Goal: Information Seeking & Learning: Learn about a topic

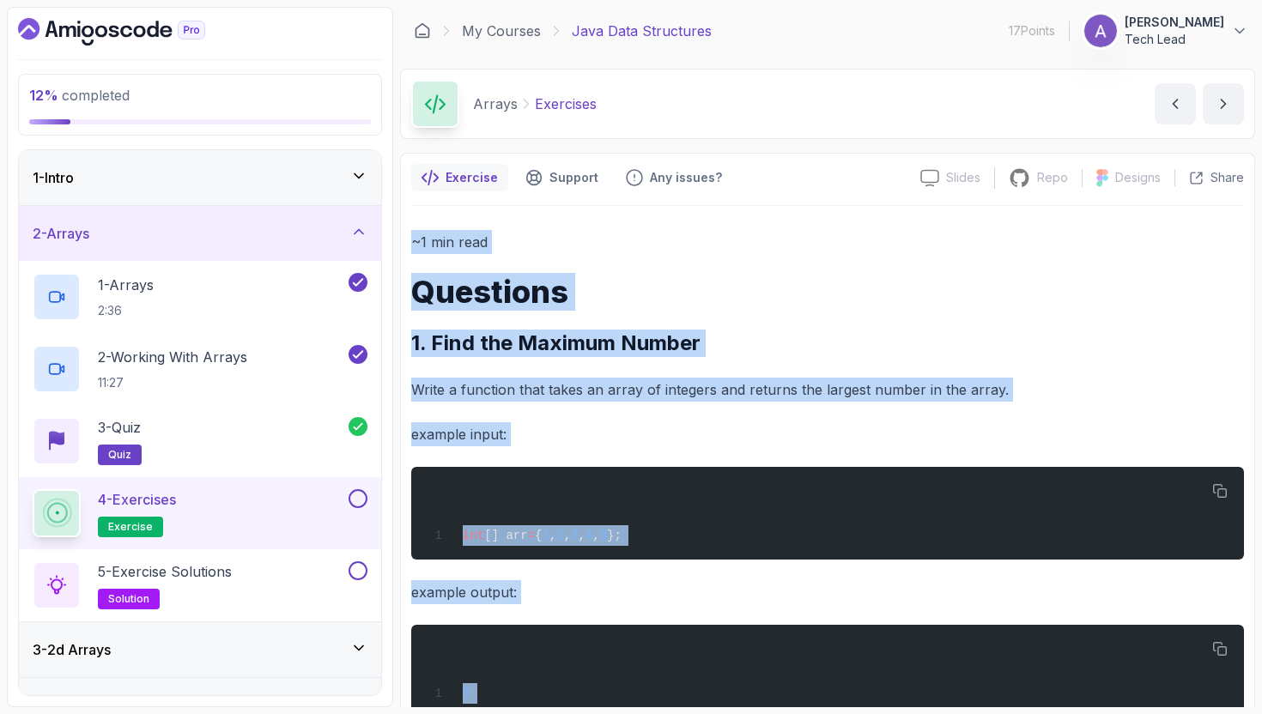
scroll to position [504, 0]
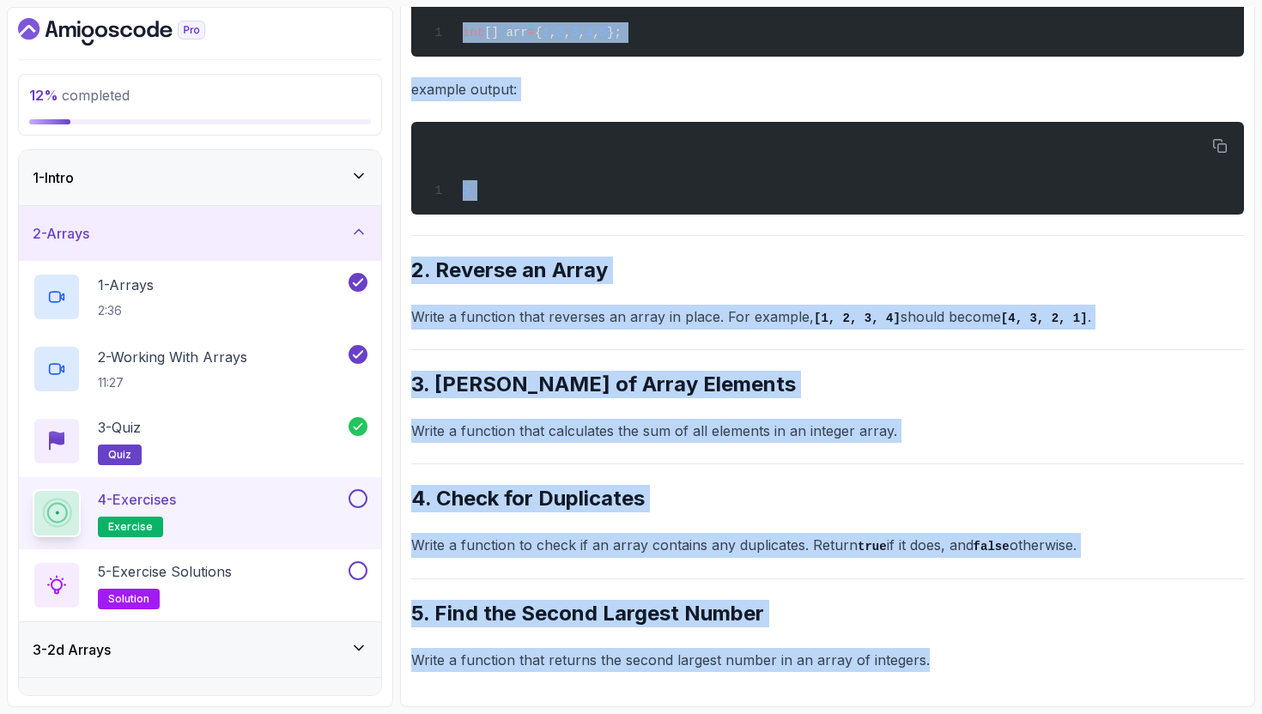
click at [653, 280] on h2 "2. Reverse an Array" at bounding box center [827, 270] width 833 height 27
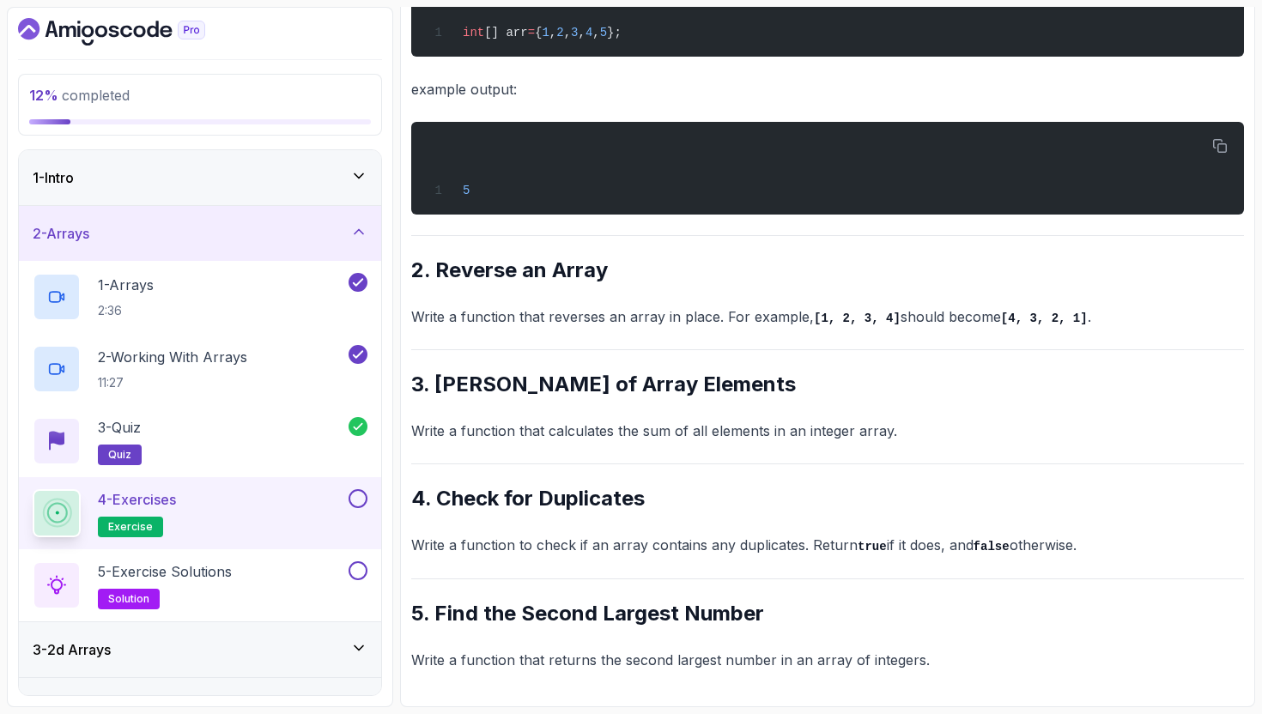
click at [357, 499] on button at bounding box center [358, 498] width 19 height 19
click at [242, 588] on div "5 - Exercise Solutions solution" at bounding box center [189, 586] width 313 height 48
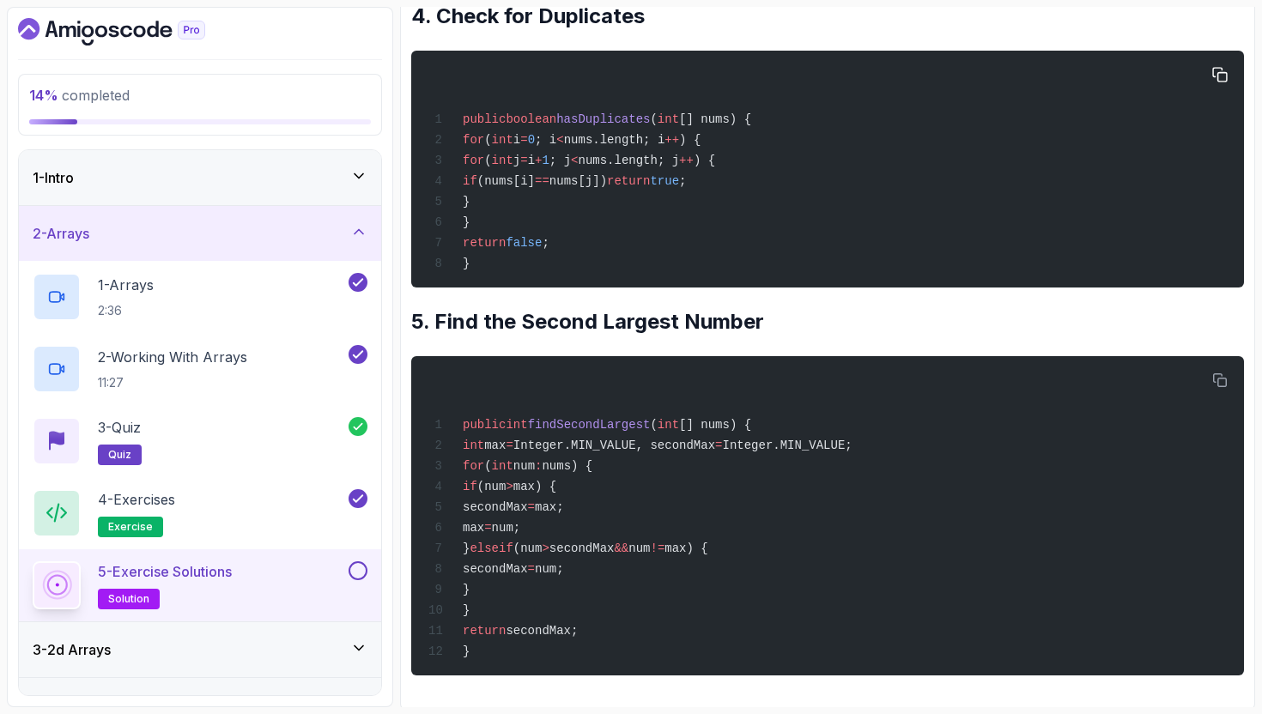
scroll to position [1373, 0]
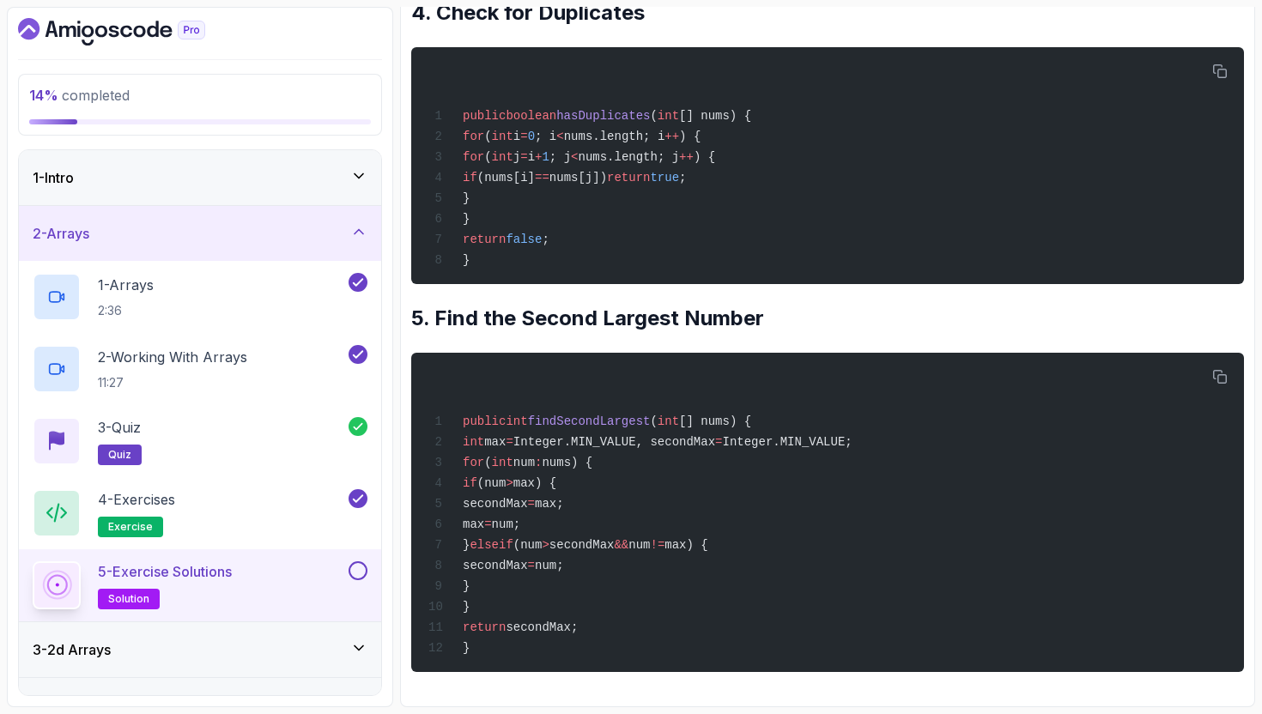
click at [351, 568] on button at bounding box center [358, 571] width 19 height 19
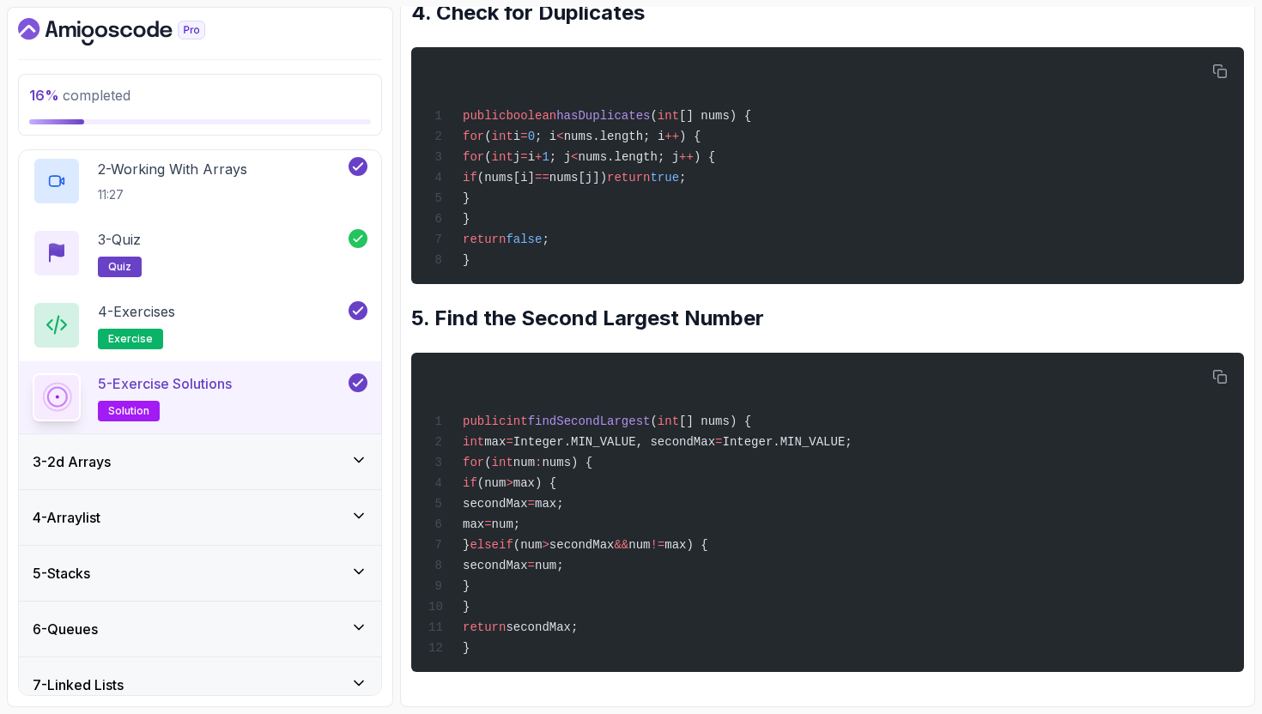
click at [253, 446] on div "3 - 2d Arrays" at bounding box center [200, 461] width 362 height 55
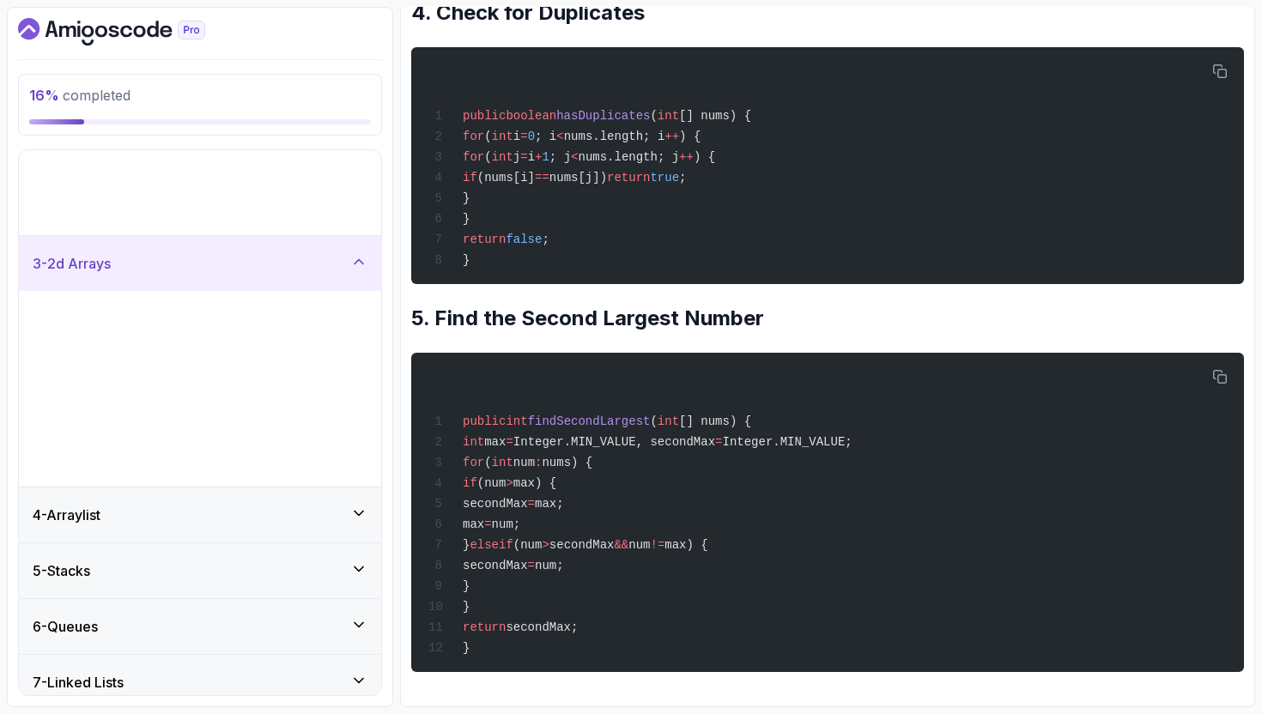
scroll to position [12, 0]
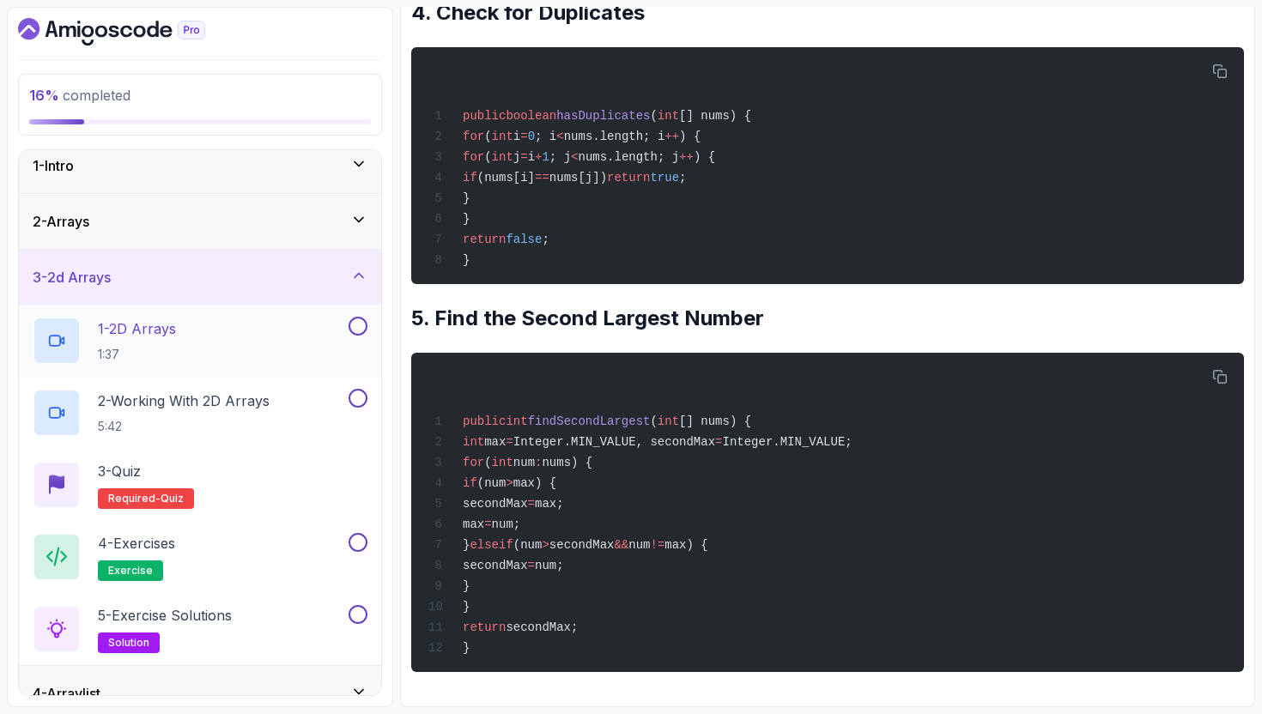
click at [199, 337] on div "1 - 2D Arrays 1:37" at bounding box center [189, 341] width 313 height 48
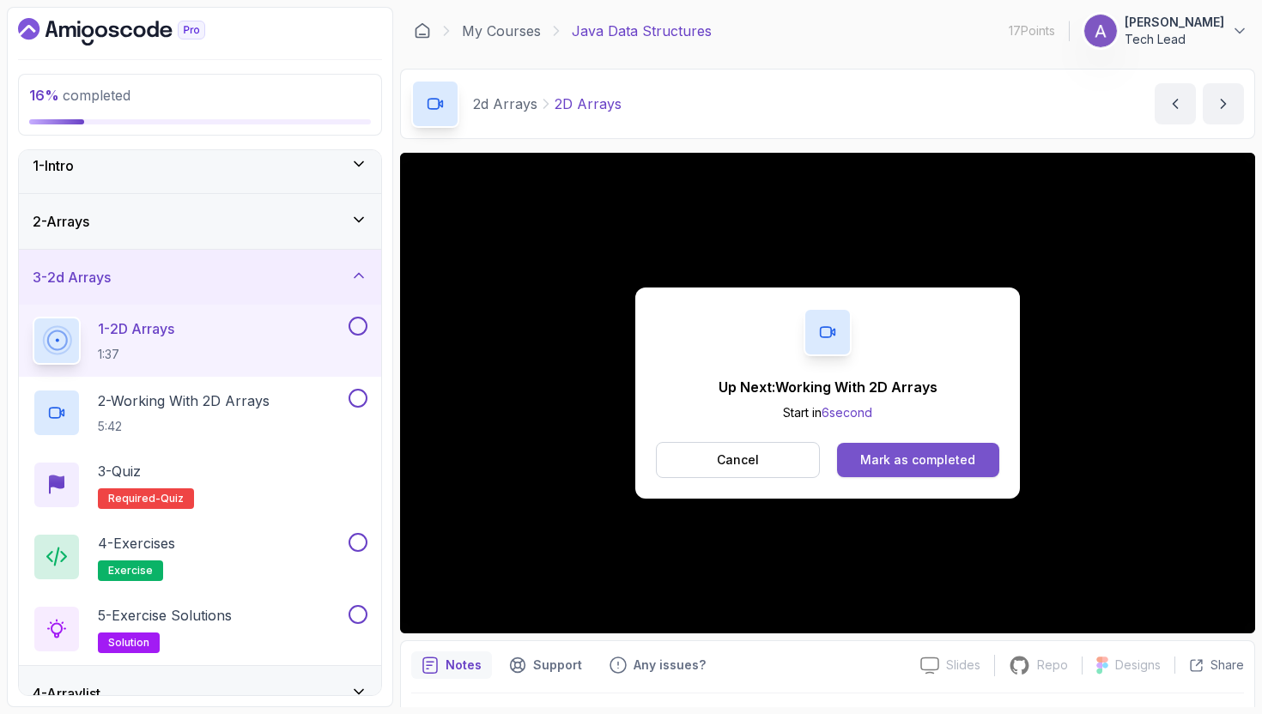
click at [933, 470] on button "Mark as completed" at bounding box center [918, 460] width 162 height 34
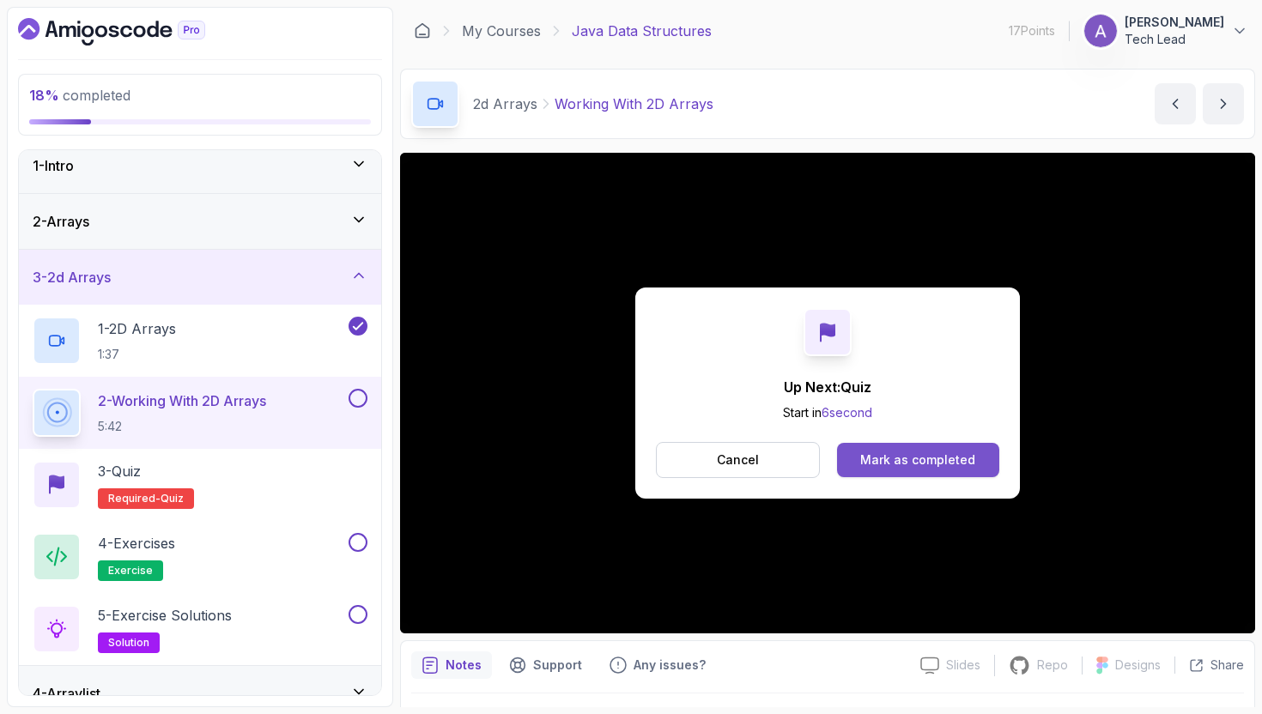
click at [920, 454] on div "Mark as completed" at bounding box center [917, 460] width 115 height 17
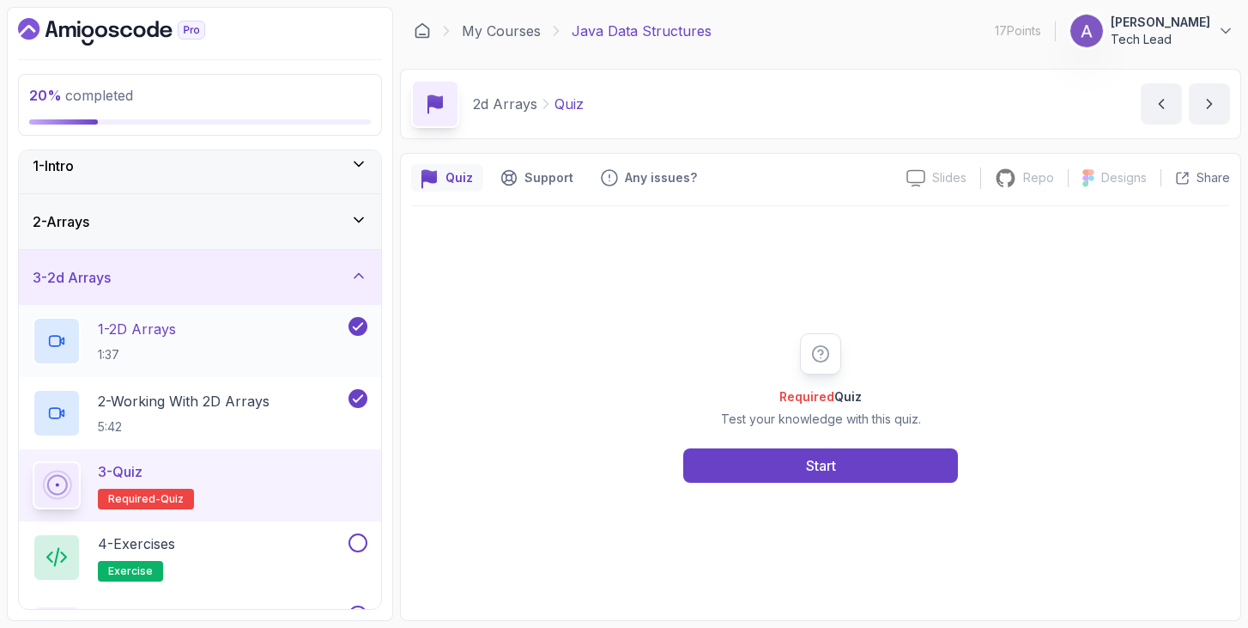
click at [213, 347] on div "1 - 2D Arrays 1:37" at bounding box center [189, 341] width 313 height 48
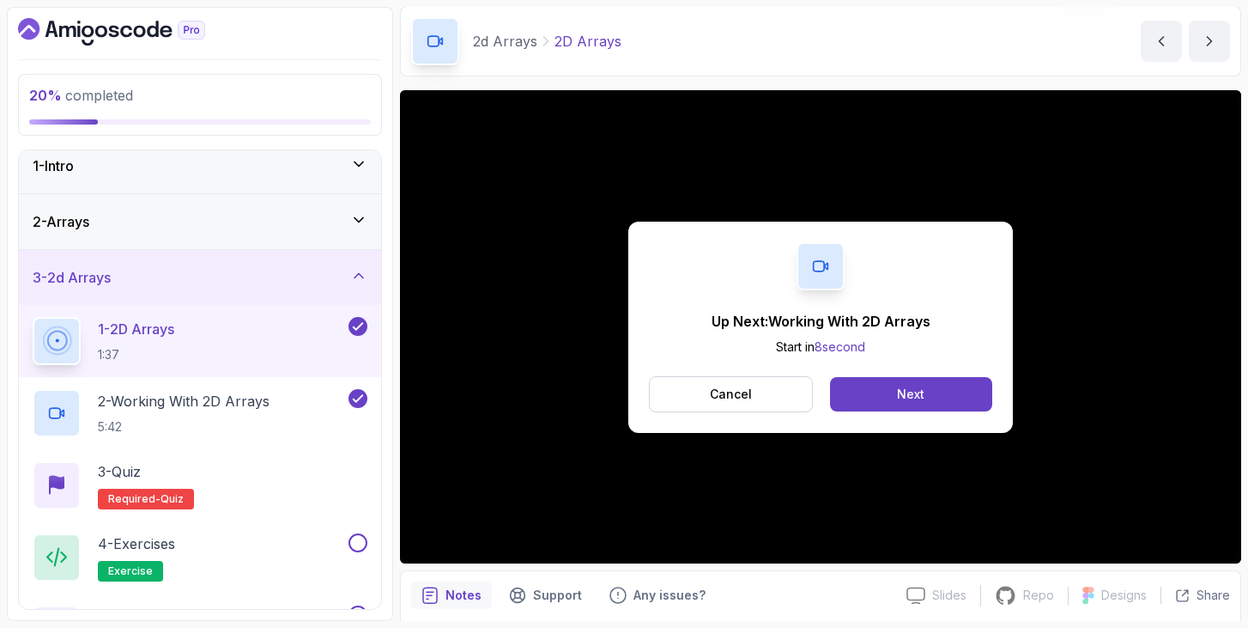
scroll to position [156, 0]
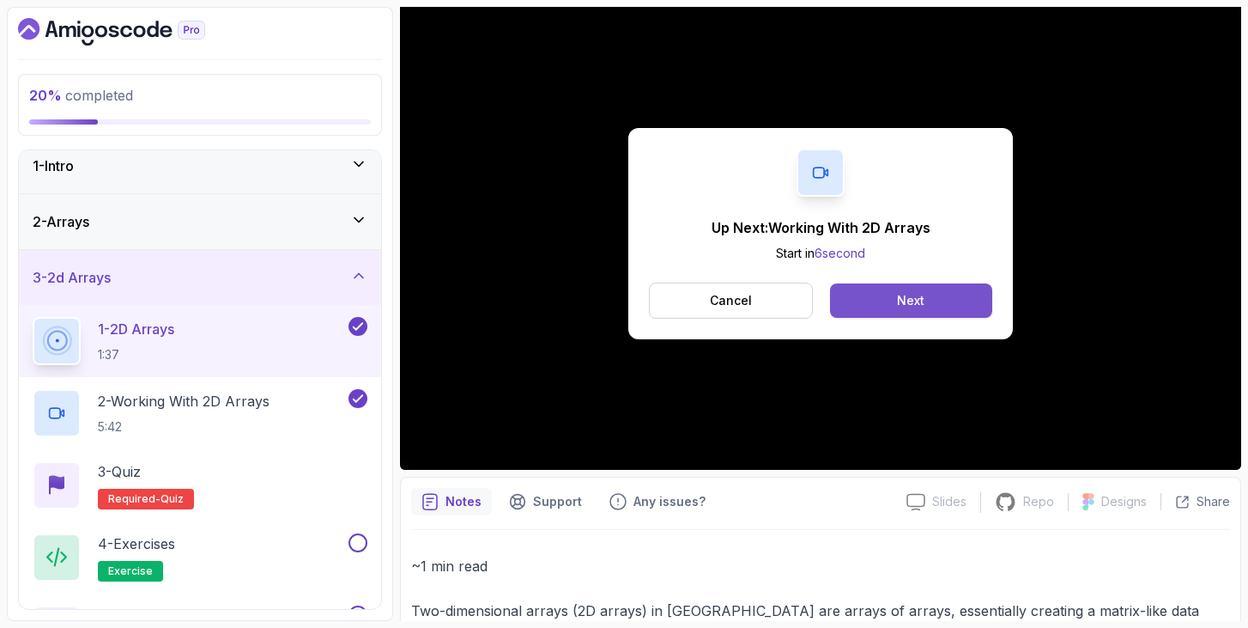
click at [917, 307] on div "Next" at bounding box center [910, 300] width 27 height 17
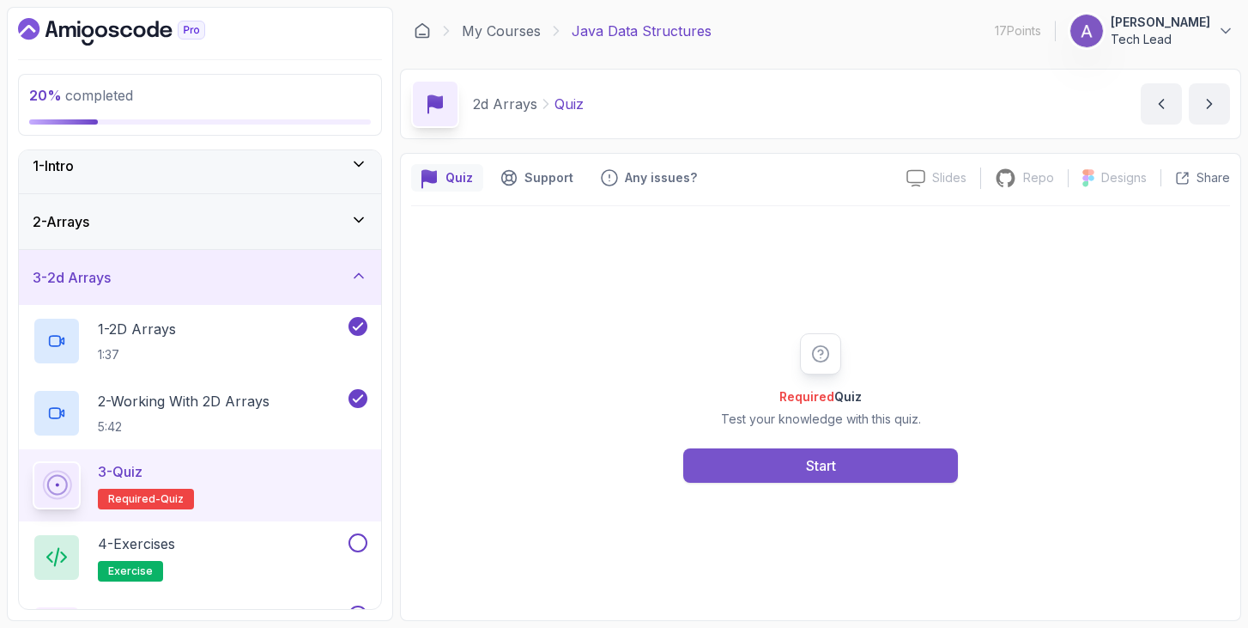
click at [807, 462] on div "Start" at bounding box center [821, 465] width 30 height 21
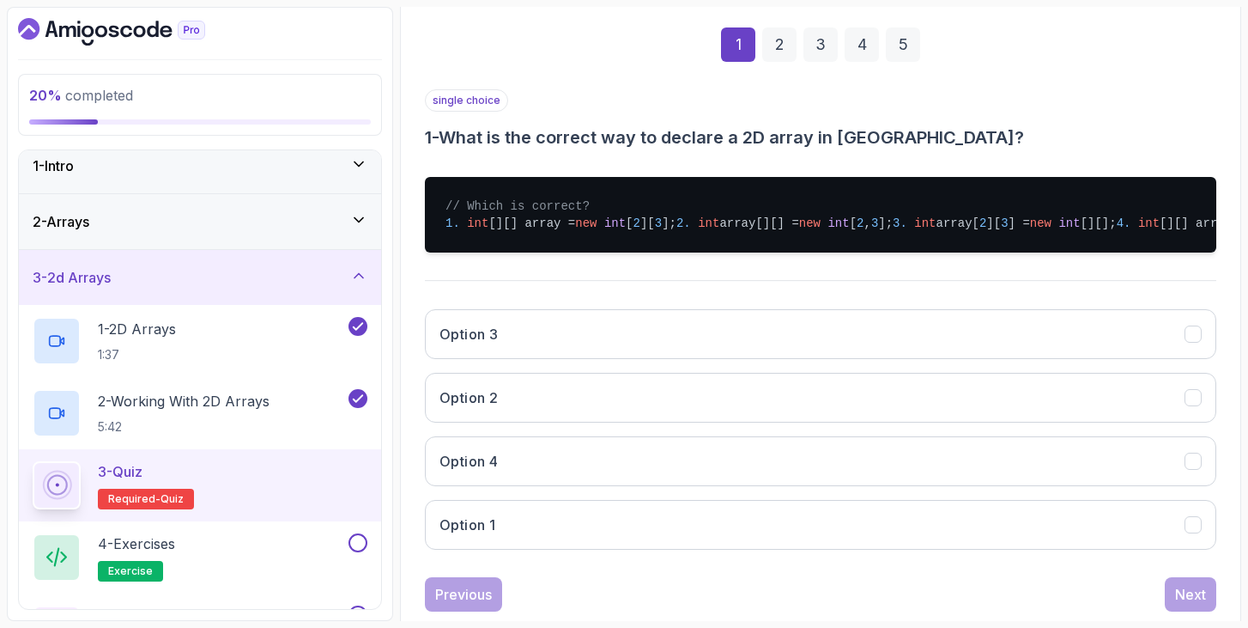
scroll to position [335, 0]
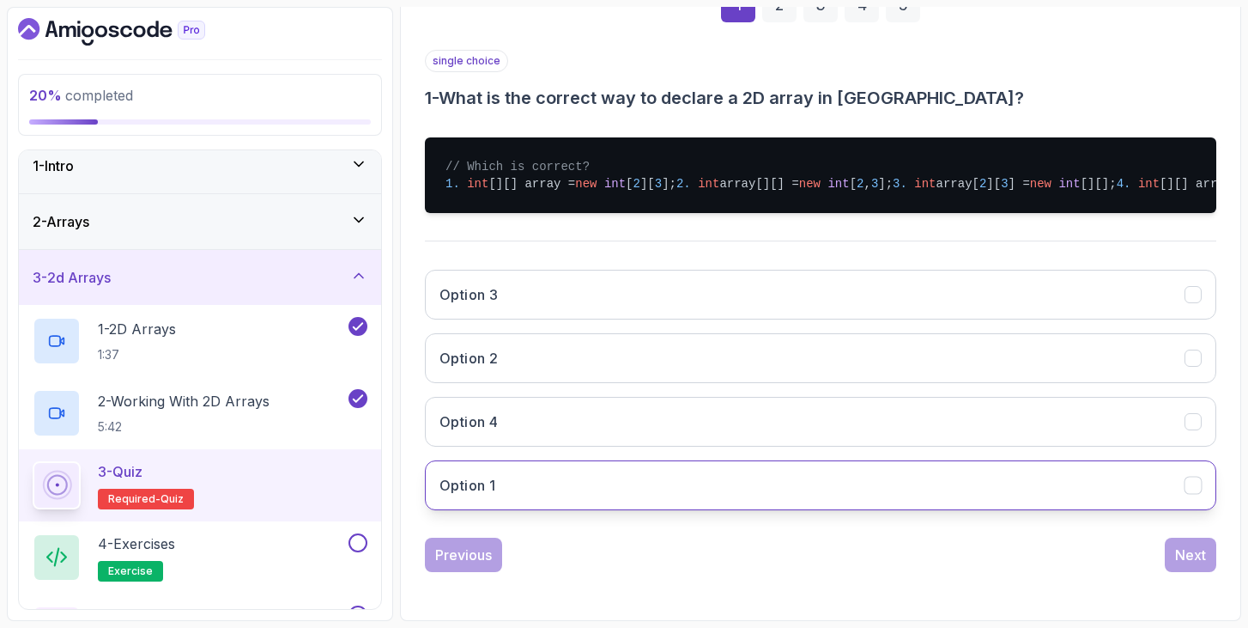
click at [606, 491] on button "Option 1" at bounding box center [821, 485] width 792 height 50
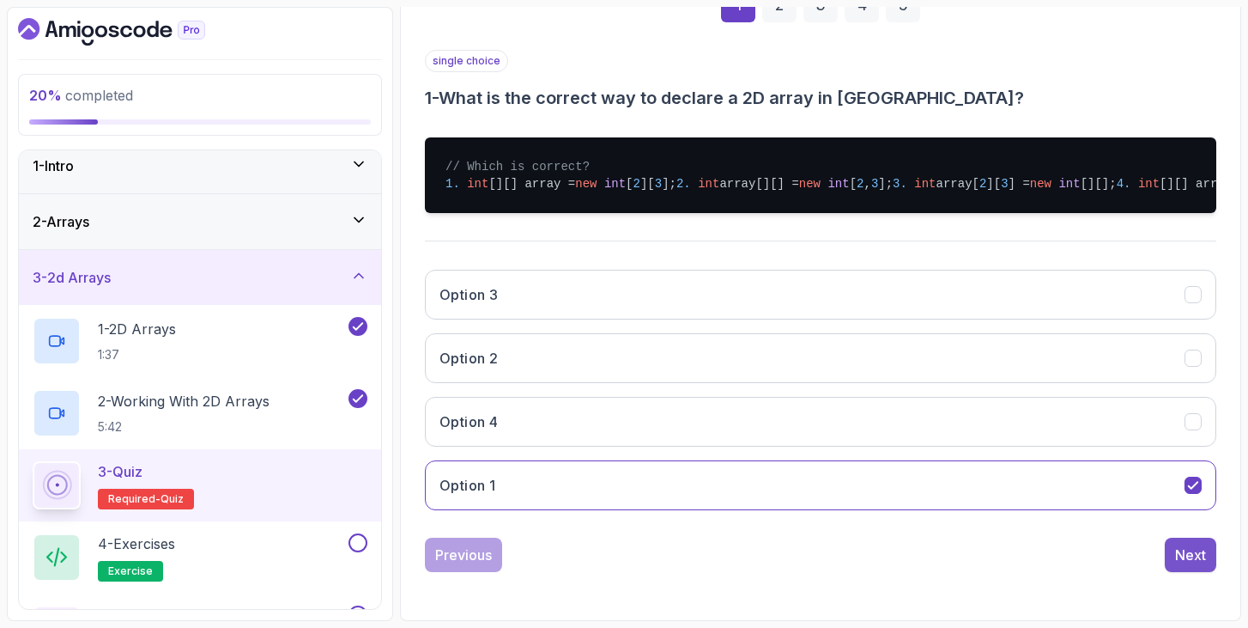
click at [1191, 556] on div "Next" at bounding box center [1190, 554] width 31 height 21
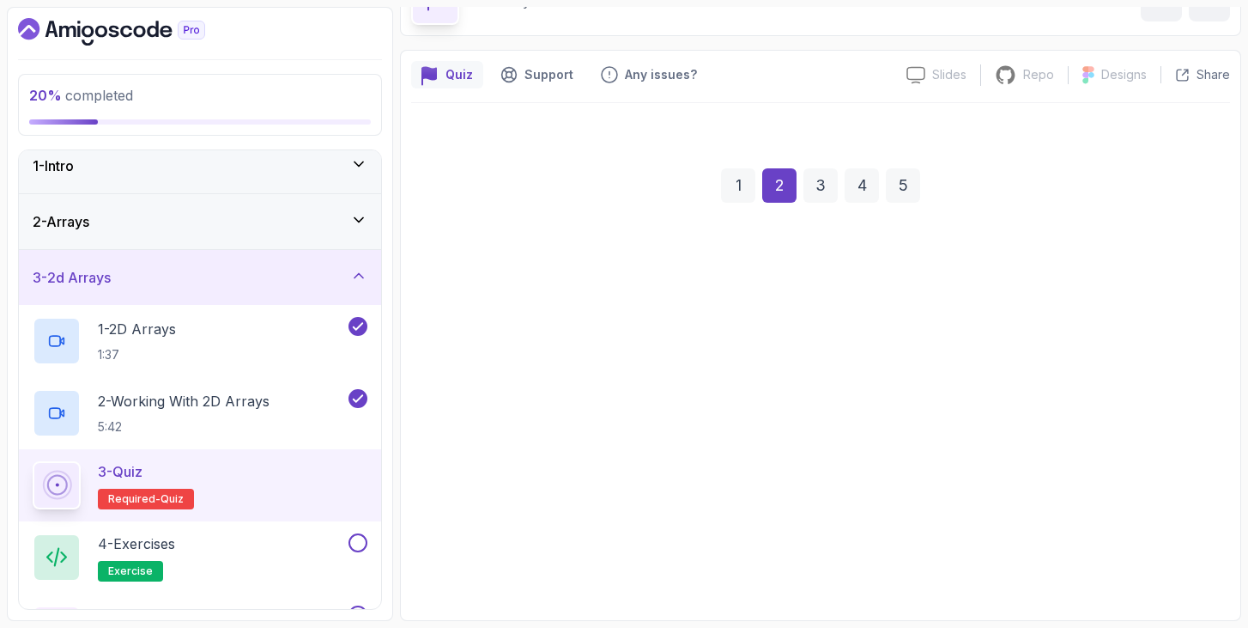
scroll to position [127, 0]
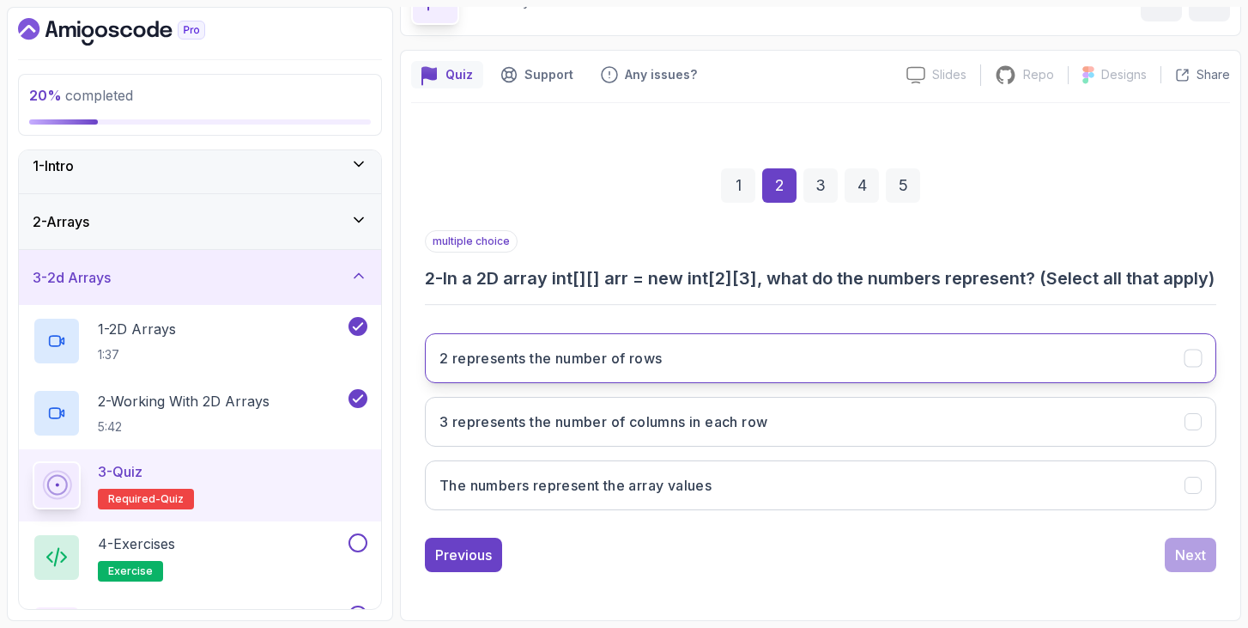
click at [1190, 363] on icon "2 represents the number of rows" at bounding box center [1194, 358] width 16 height 16
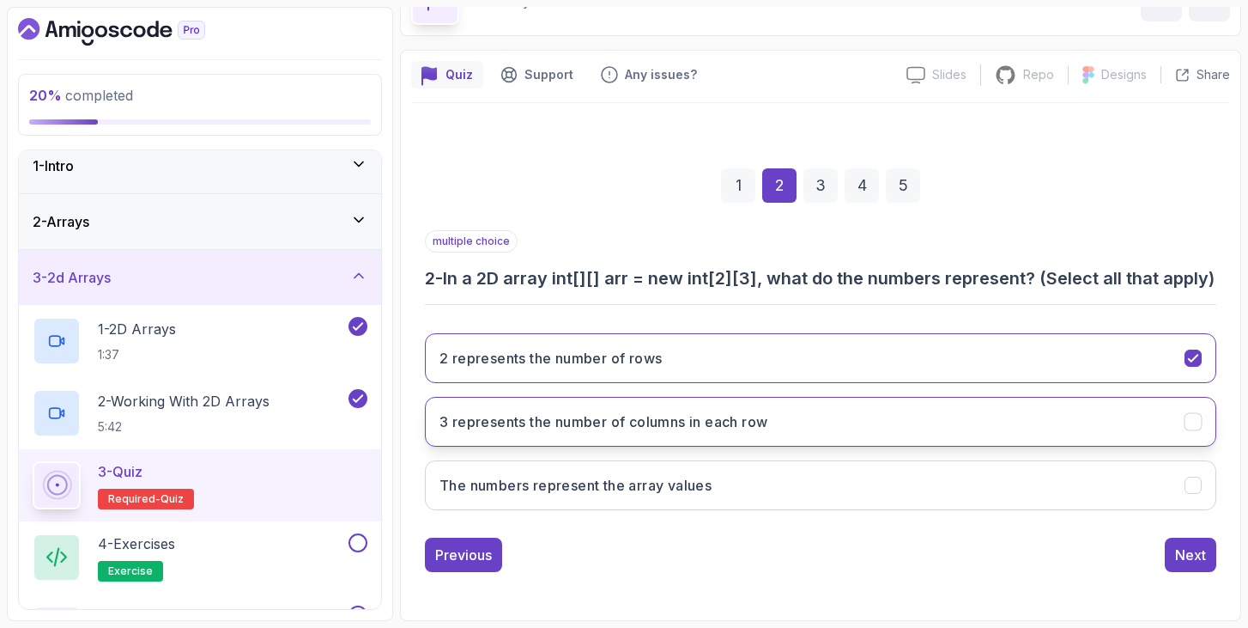
click at [1190, 414] on icon "3 represents the number of columns in each row" at bounding box center [1194, 422] width 16 height 16
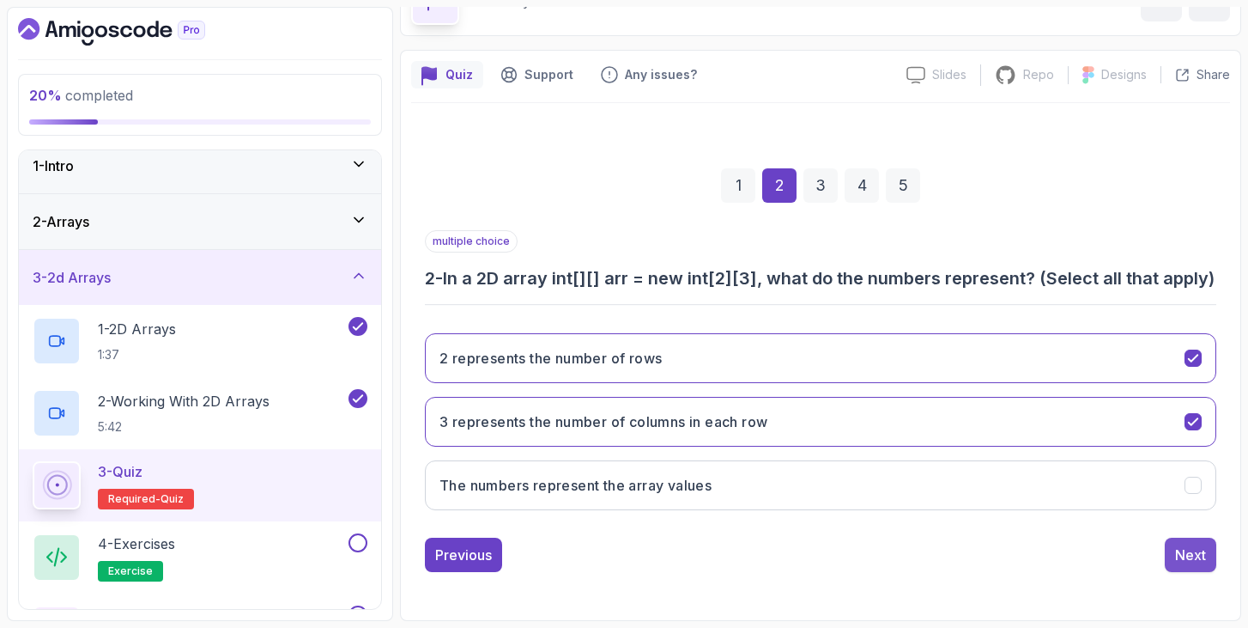
click at [1179, 556] on div "Next" at bounding box center [1190, 554] width 31 height 21
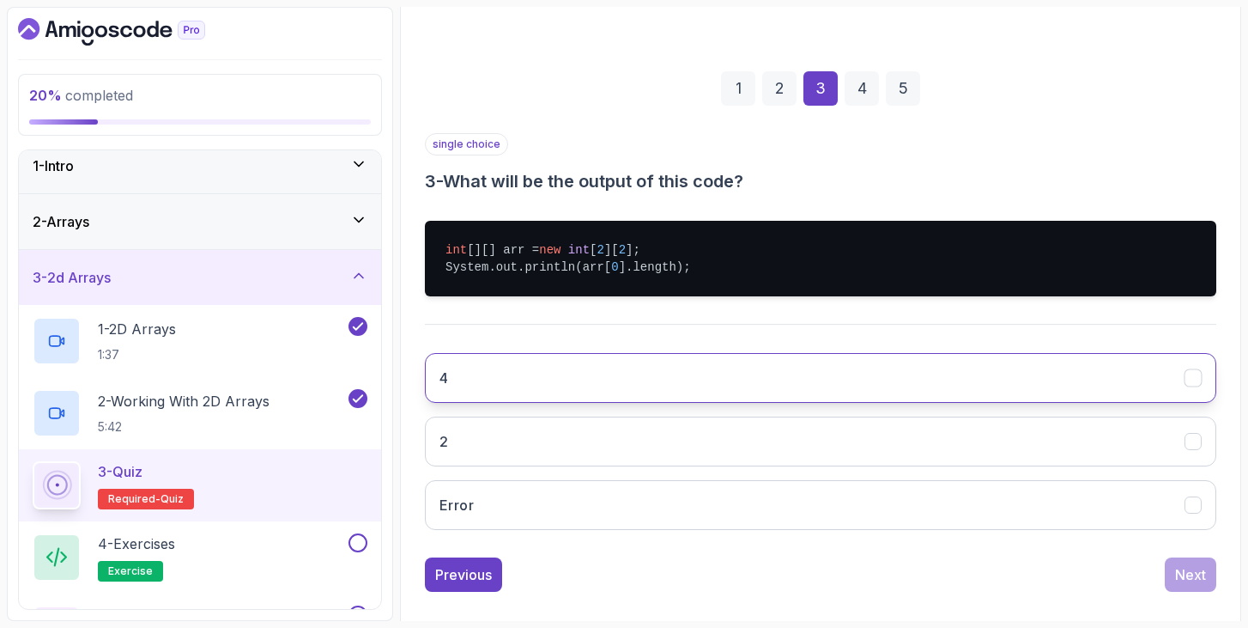
scroll to position [220, 0]
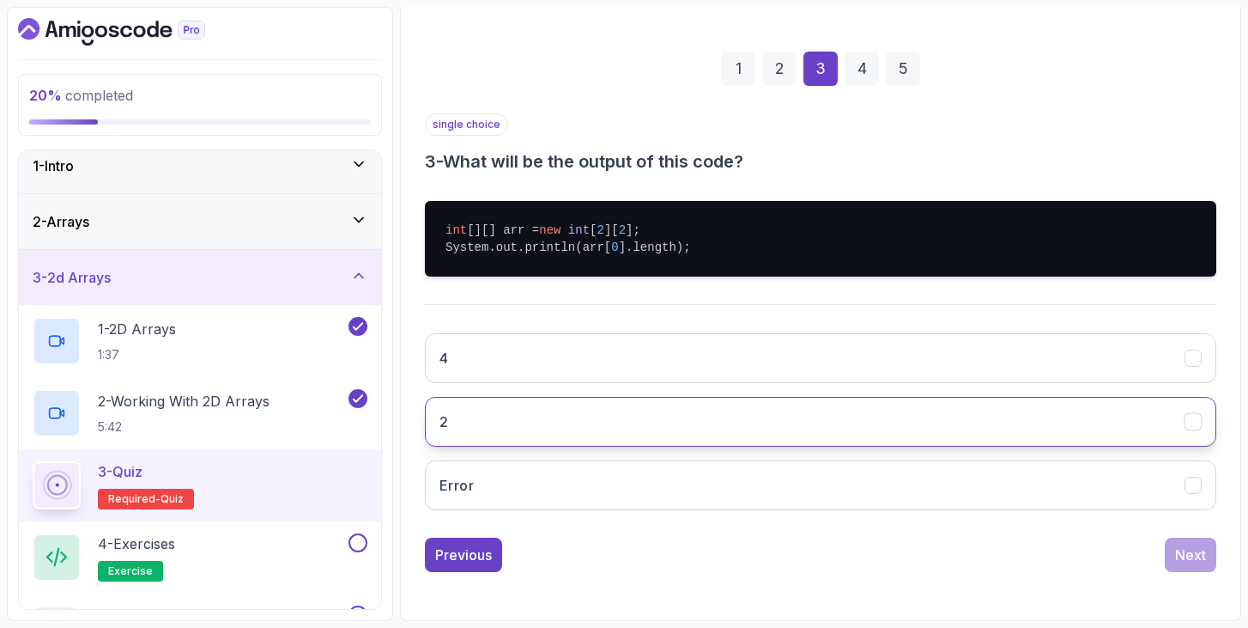
click at [956, 424] on button "2" at bounding box center [821, 422] width 792 height 50
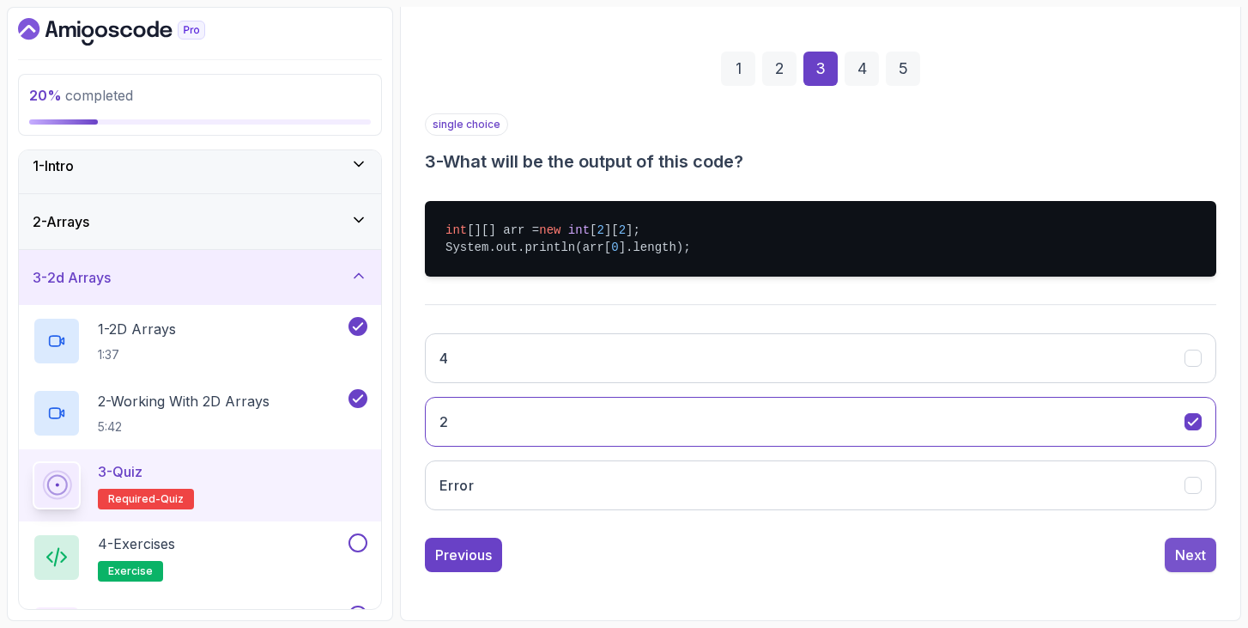
click at [1178, 559] on div "Next" at bounding box center [1190, 554] width 31 height 21
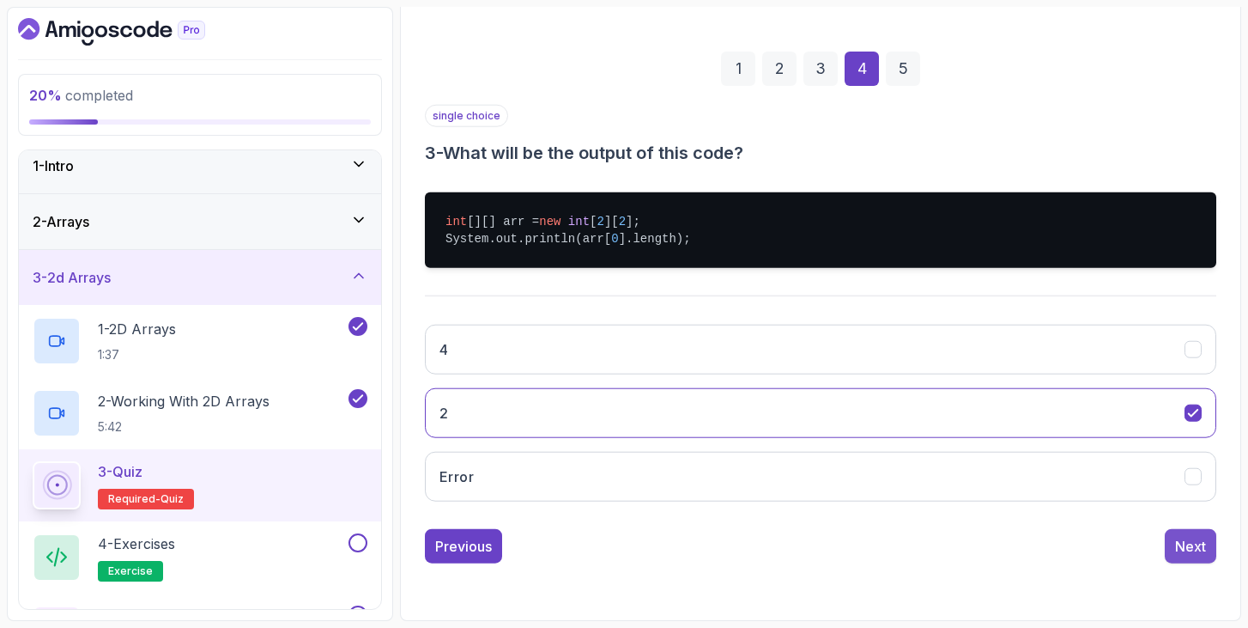
scroll to position [167, 0]
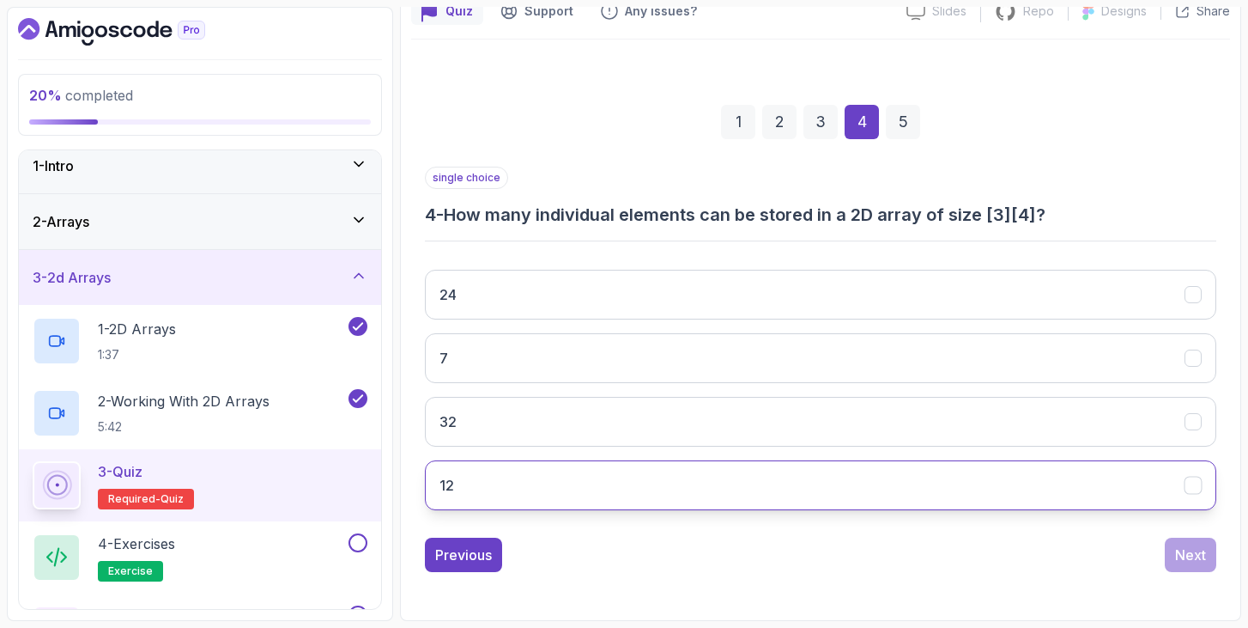
click at [583, 475] on button "12" at bounding box center [821, 485] width 792 height 50
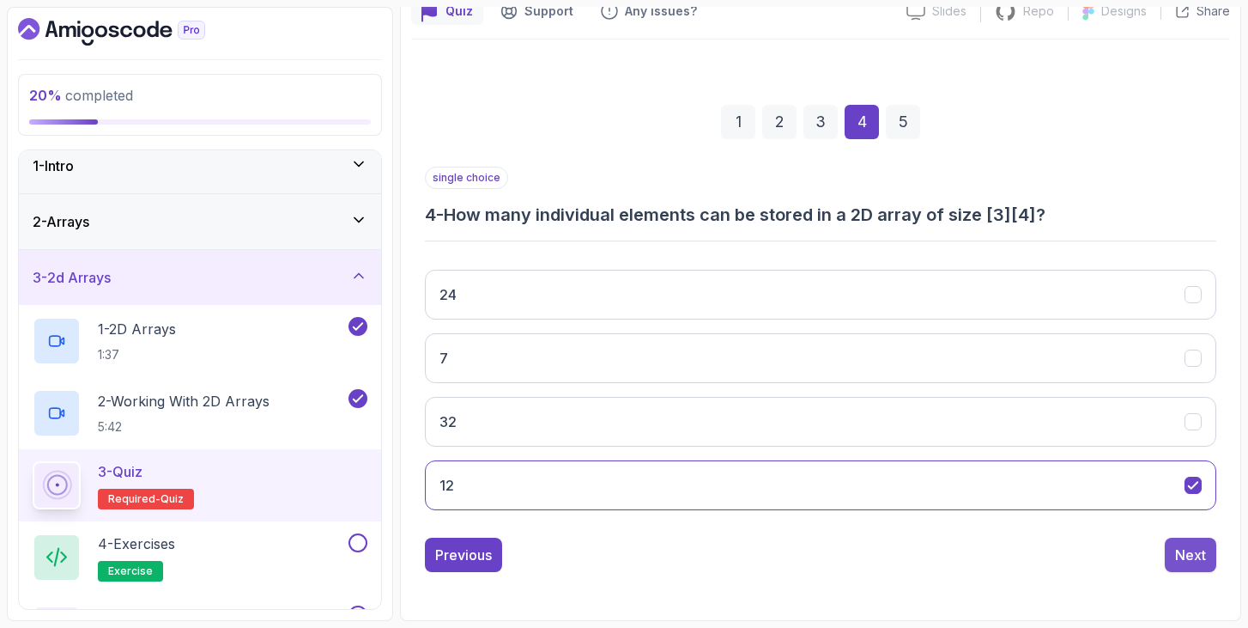
click at [1193, 547] on div "Next" at bounding box center [1190, 554] width 31 height 21
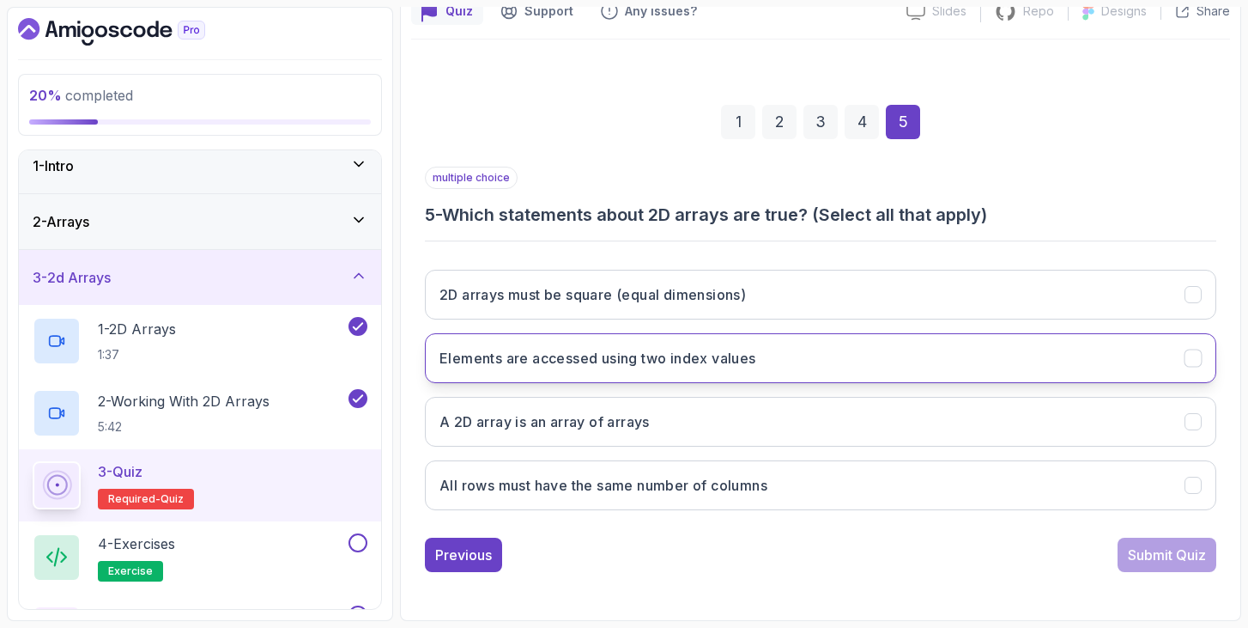
click at [1194, 361] on icon "Elements are accessed using two index values" at bounding box center [1194, 358] width 16 height 16
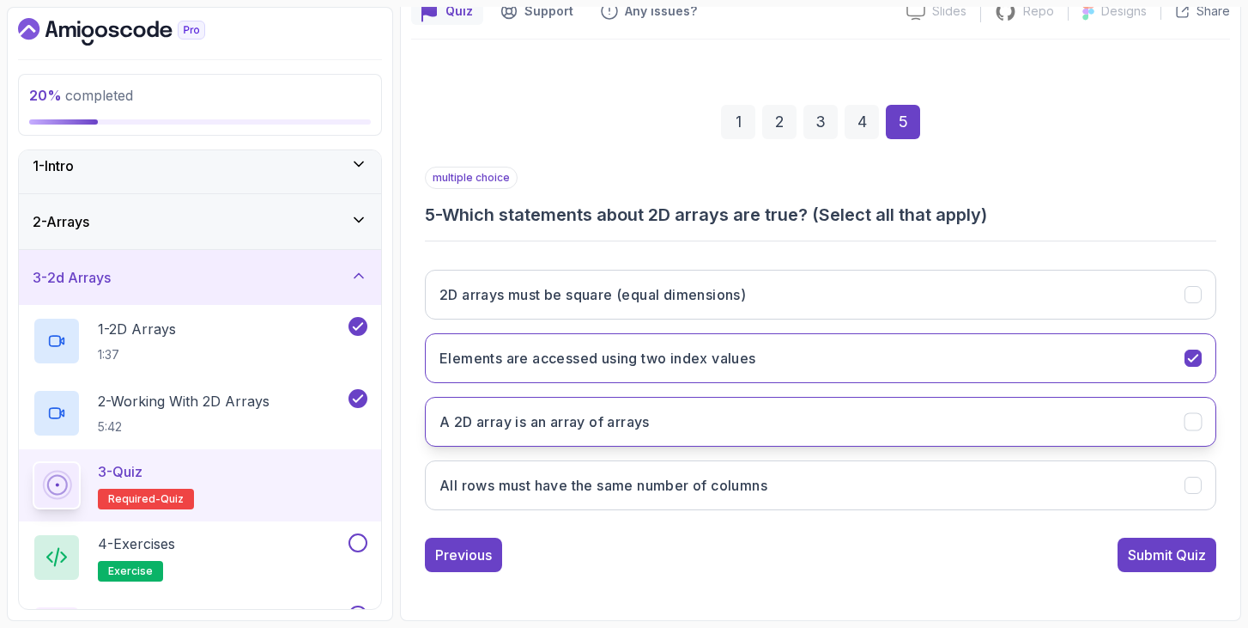
click at [1199, 416] on icon "A 2D array is an array of arrays" at bounding box center [1194, 422] width 16 height 16
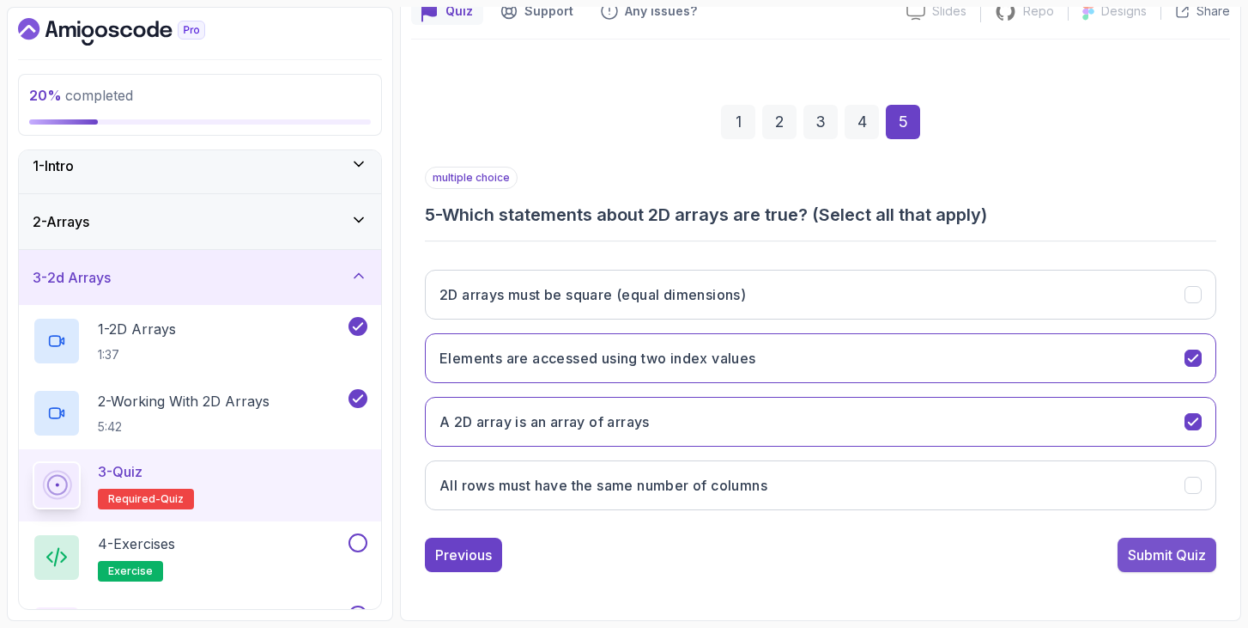
click at [1163, 553] on div "Submit Quiz" at bounding box center [1167, 554] width 78 height 21
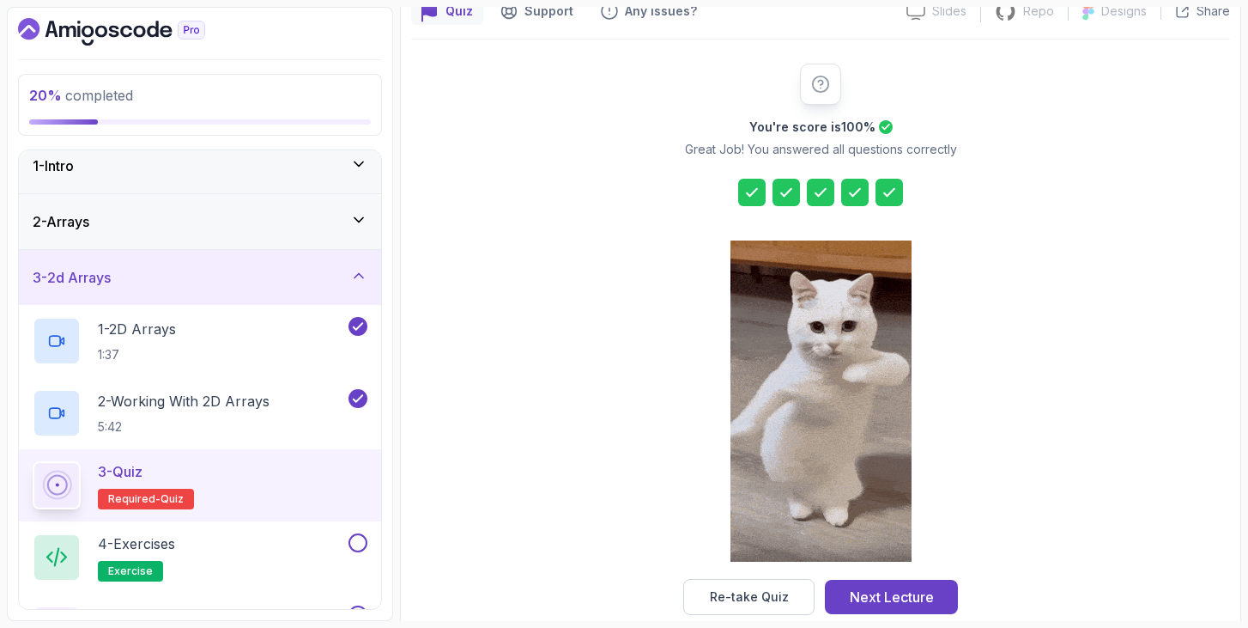
scroll to position [196, 0]
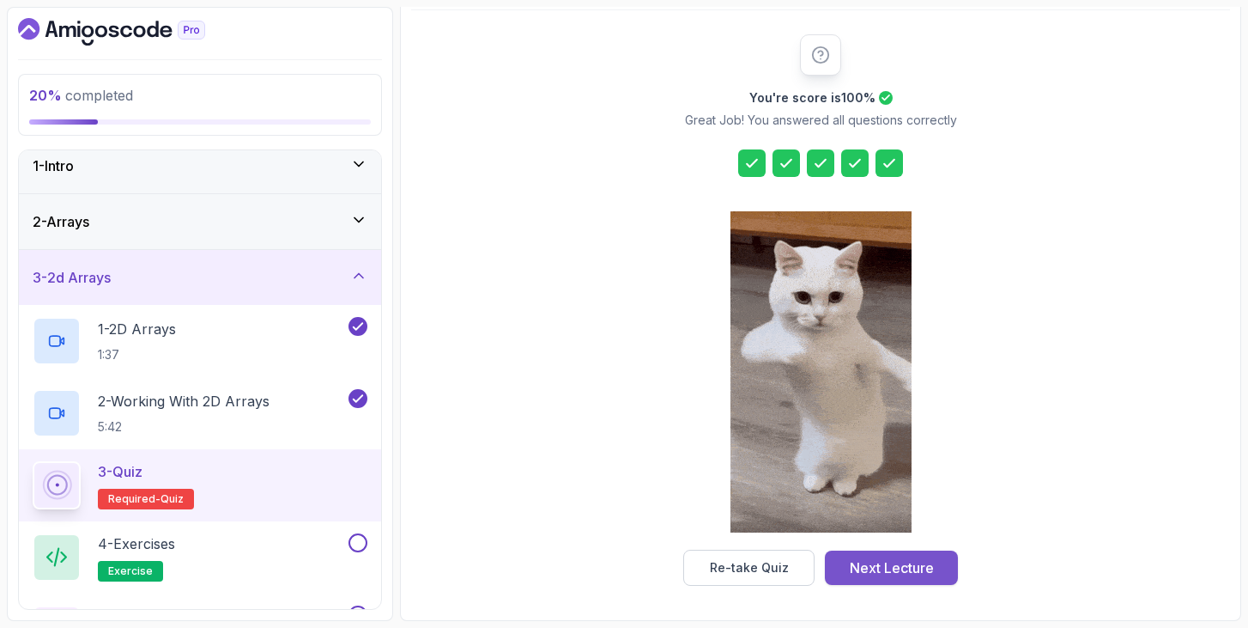
click at [891, 568] on div "Next Lecture" at bounding box center [892, 567] width 84 height 21
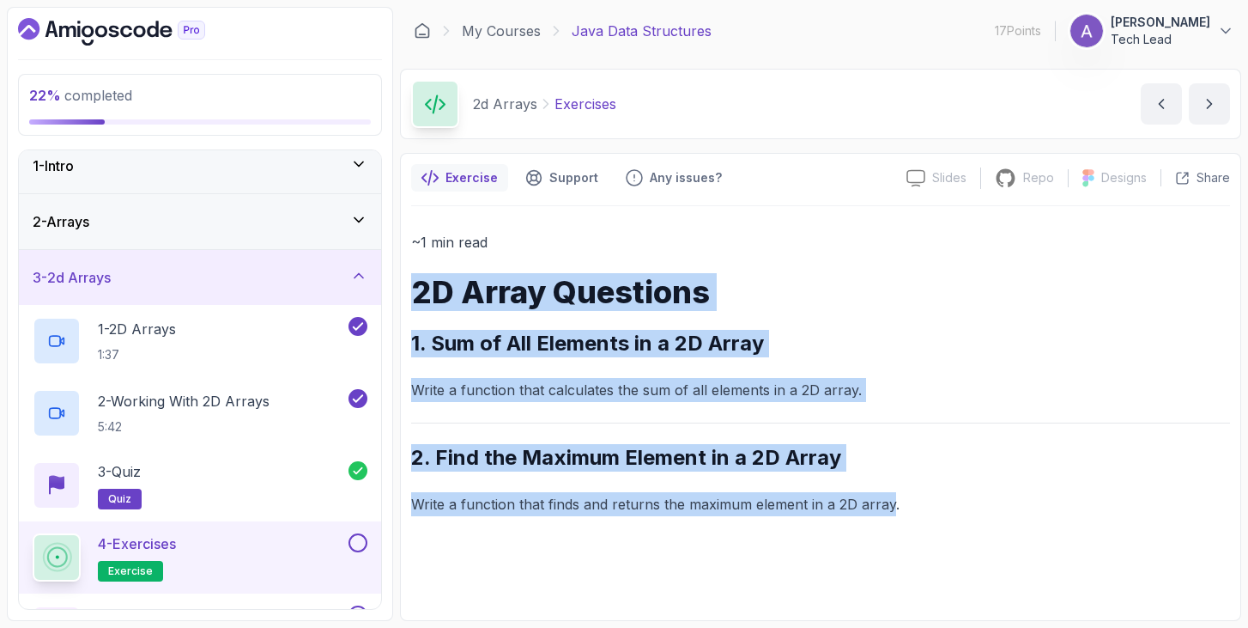
drag, startPoint x: 891, startPoint y: 503, endPoint x: 410, endPoint y: 295, distance: 523.8
click at [410, 295] on div "Exercise Support Any issues? Slides Slides not available Repo Repository not av…" at bounding box center [820, 387] width 841 height 468
copy div "2D Array Questions 1. Sum of All Elements in a 2D Array Write a function that c…"
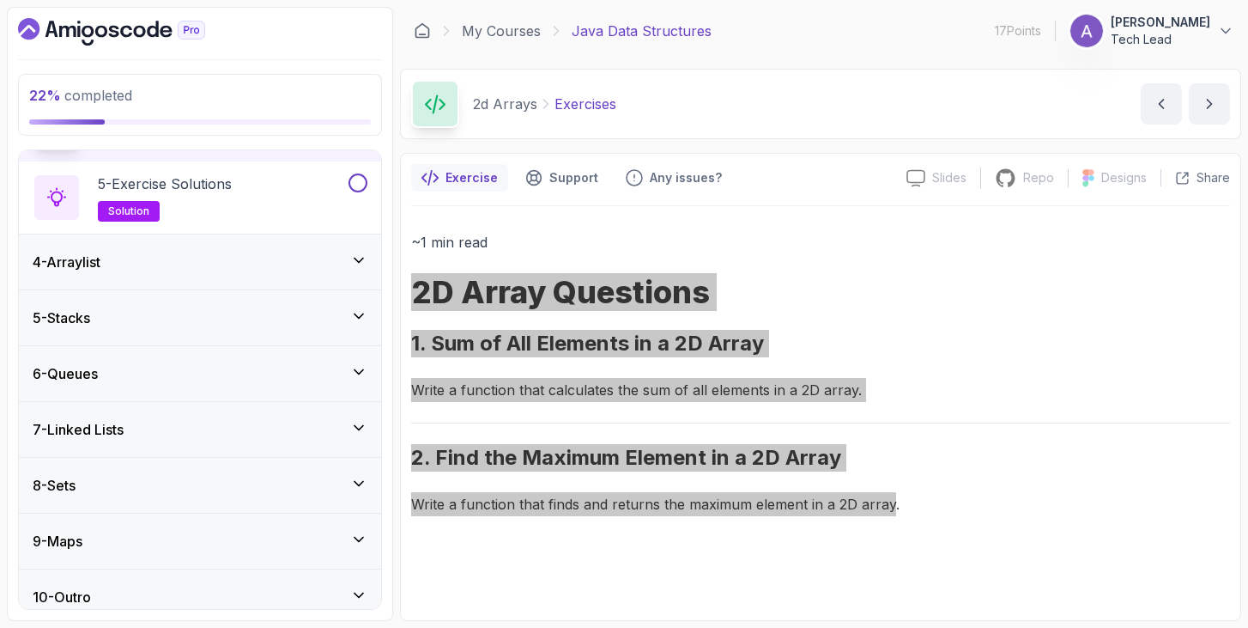
scroll to position [459, 0]
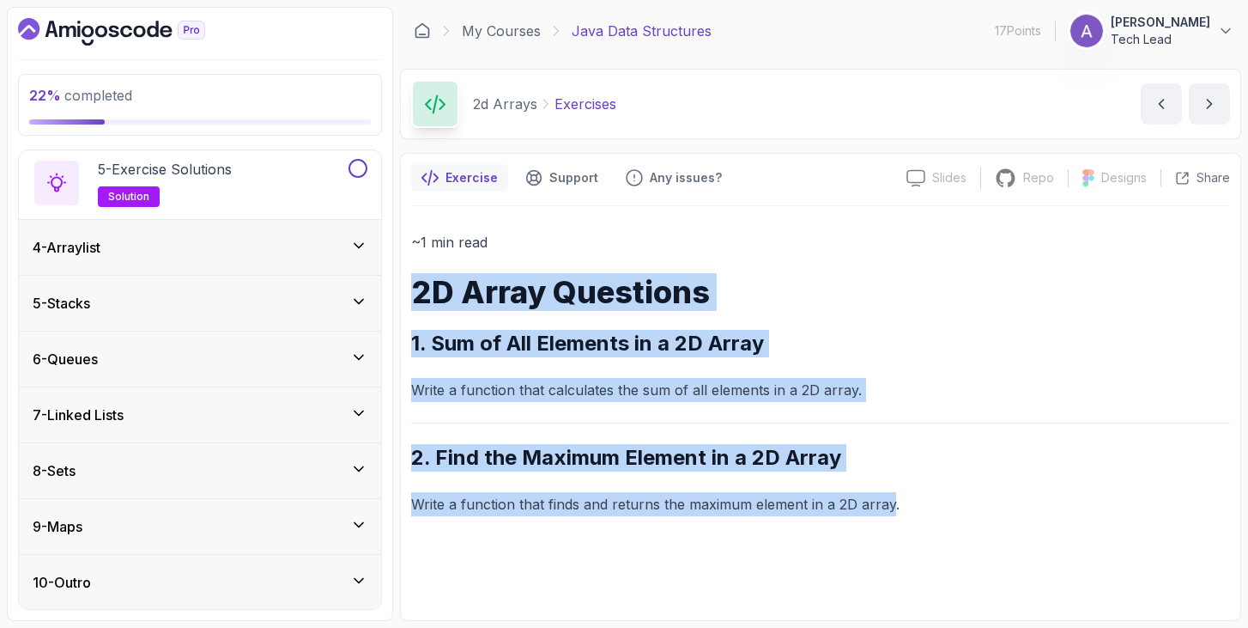
click at [355, 243] on icon at bounding box center [359, 245] width 9 height 4
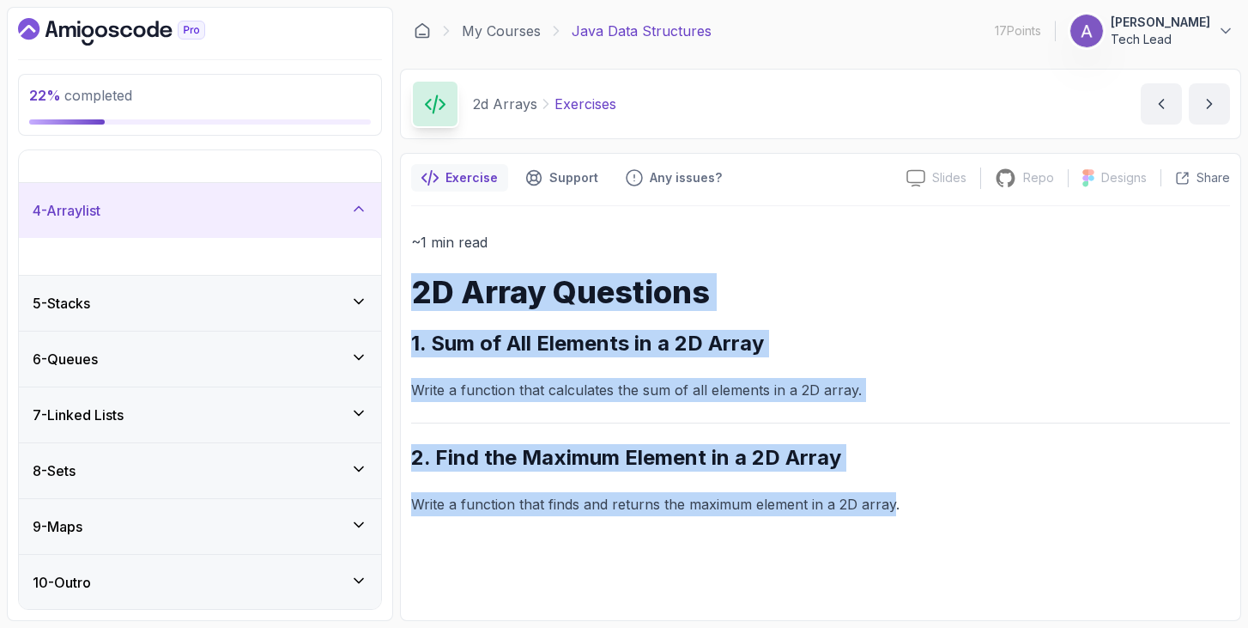
scroll to position [99, 0]
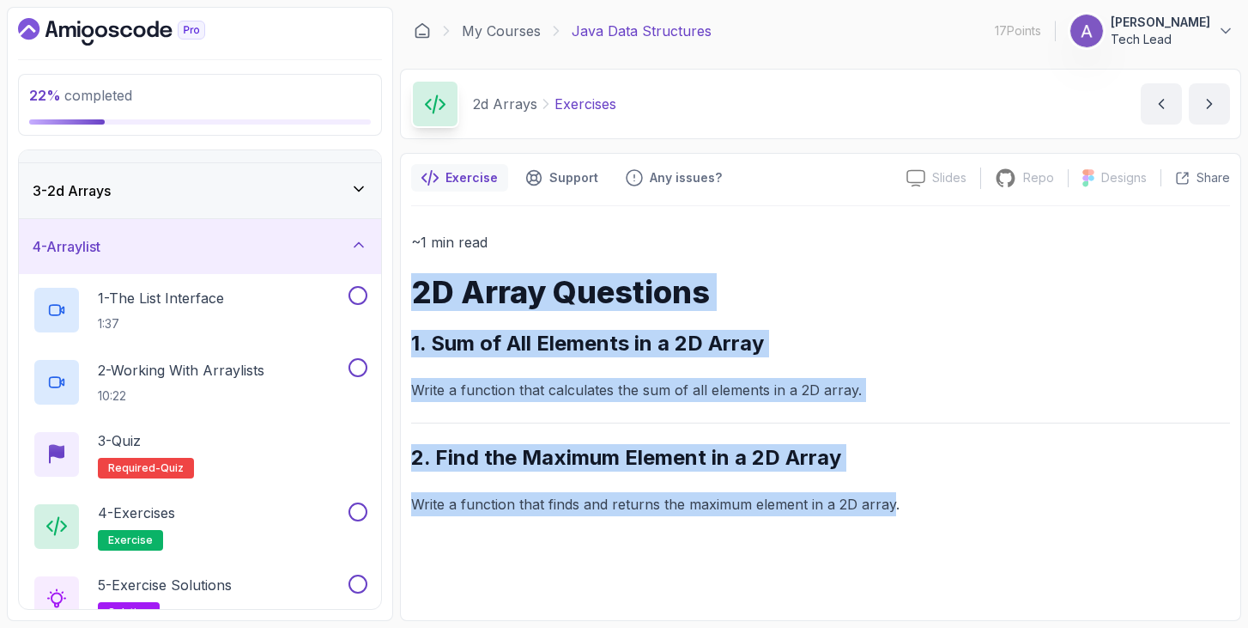
click at [915, 333] on h2 "1. Sum of All Elements in a 2D Array" at bounding box center [820, 343] width 819 height 27
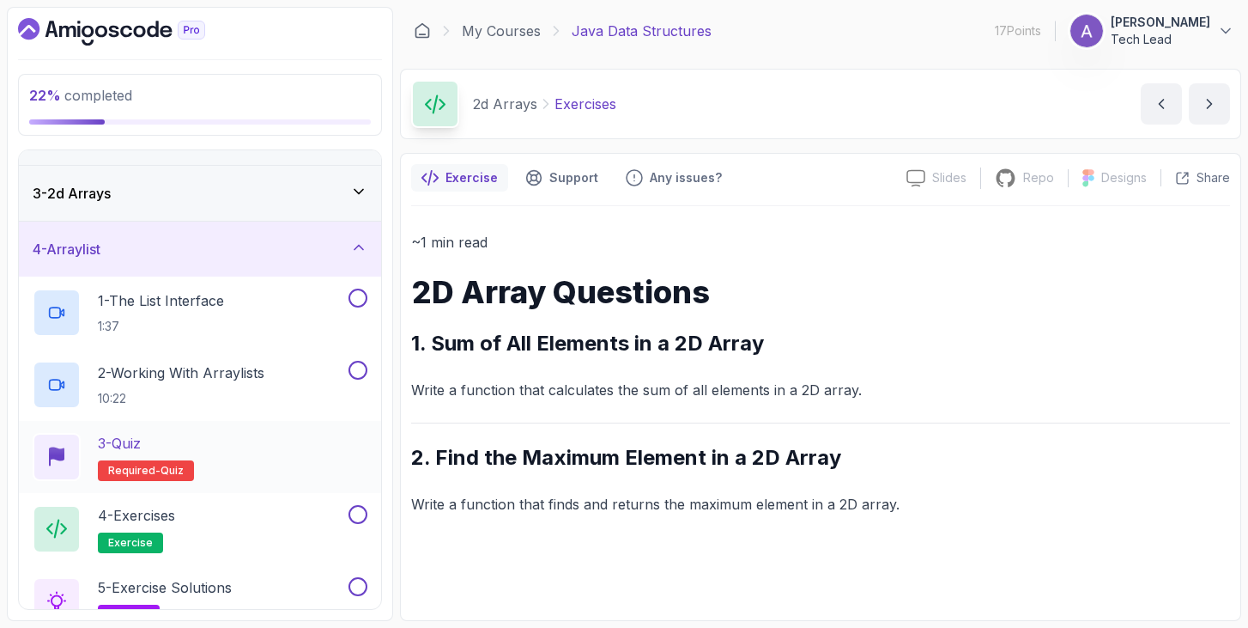
scroll to position [83, 0]
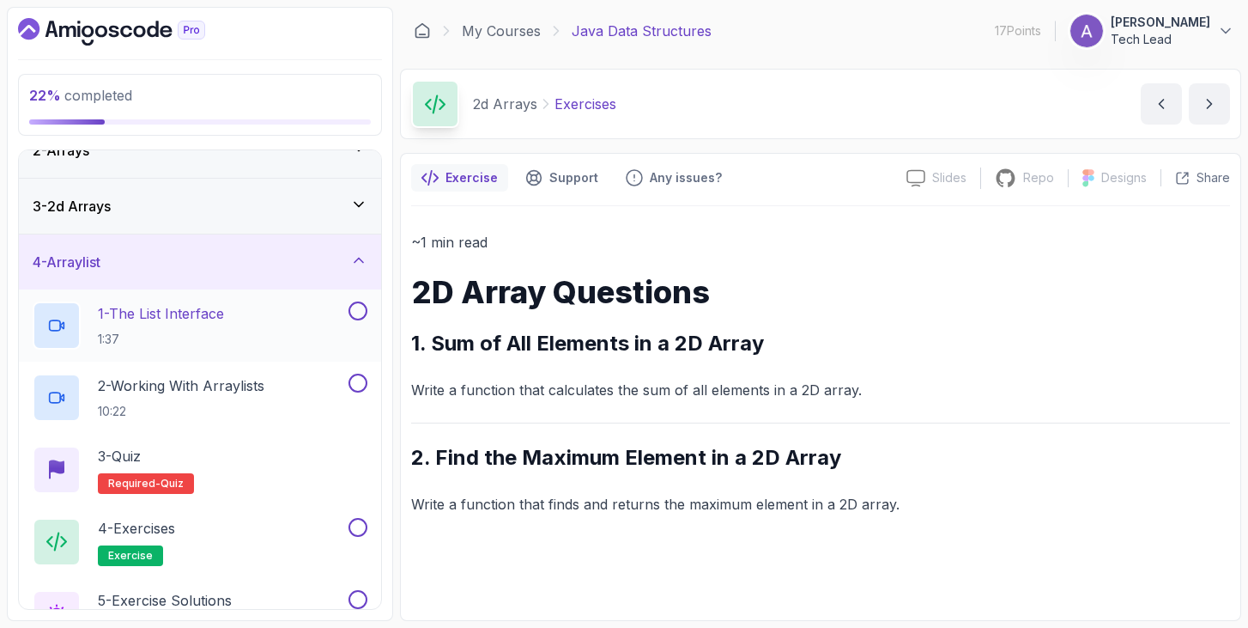
click at [217, 317] on p "1 - The List Interface" at bounding box center [161, 313] width 126 height 21
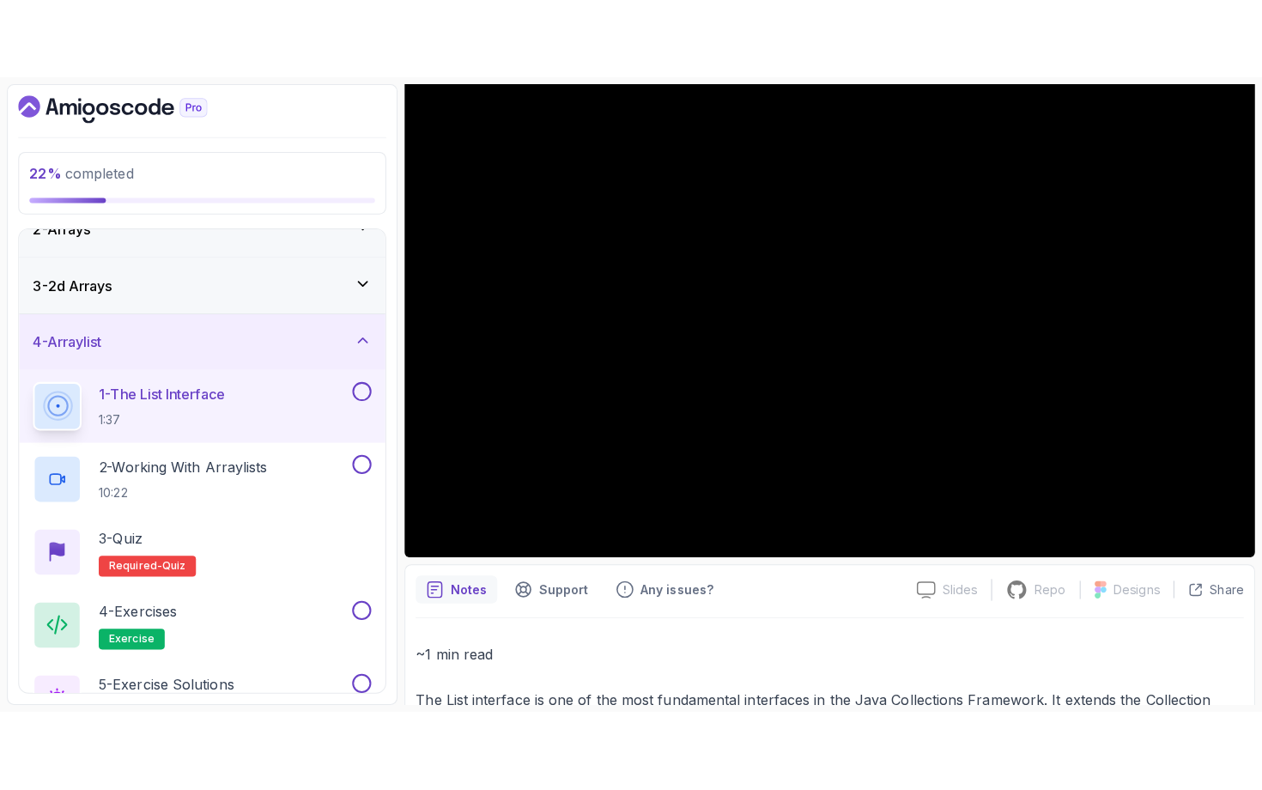
scroll to position [171, 0]
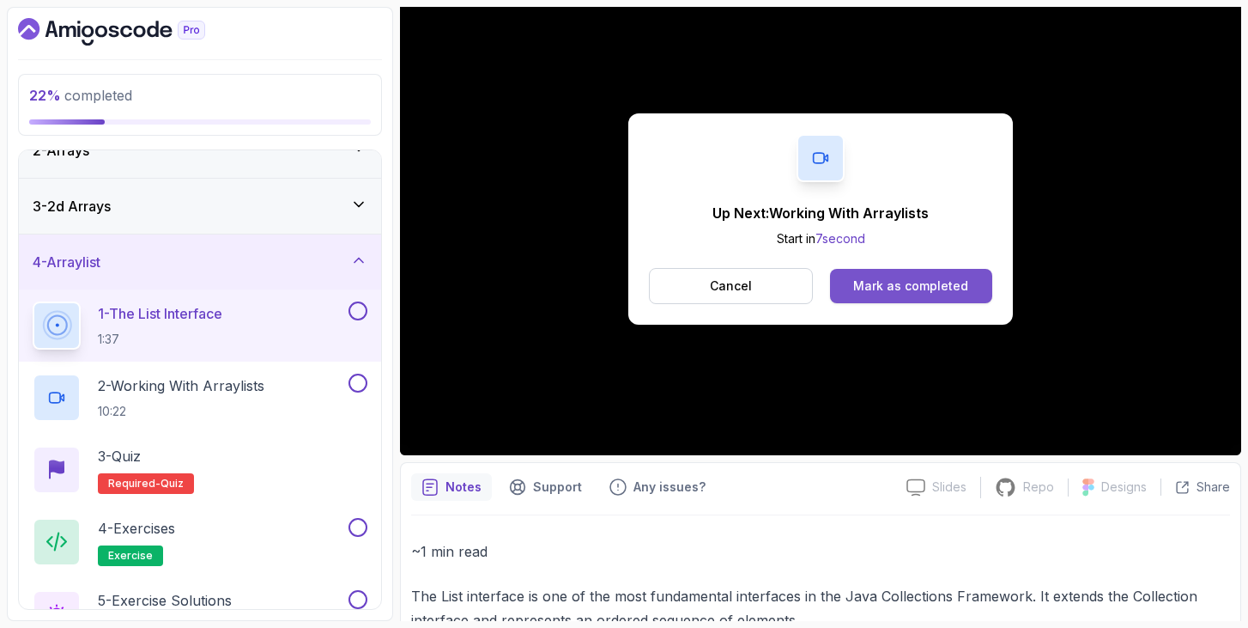
click at [895, 292] on div "Mark as completed" at bounding box center [910, 285] width 115 height 17
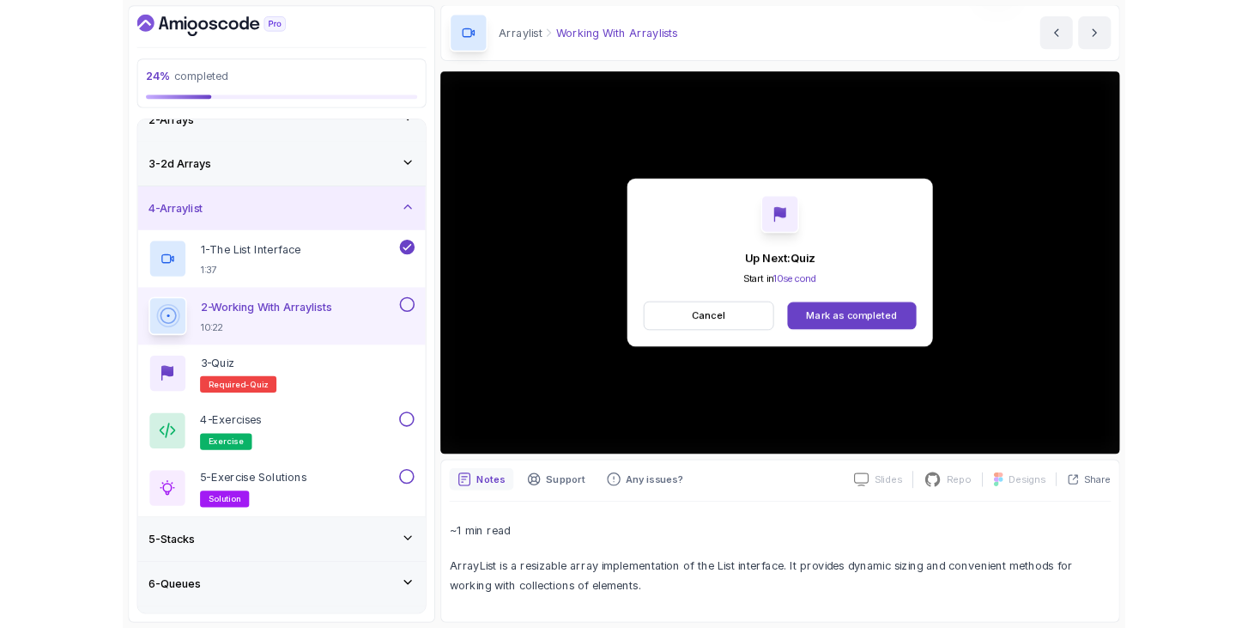
scroll to position [171, 0]
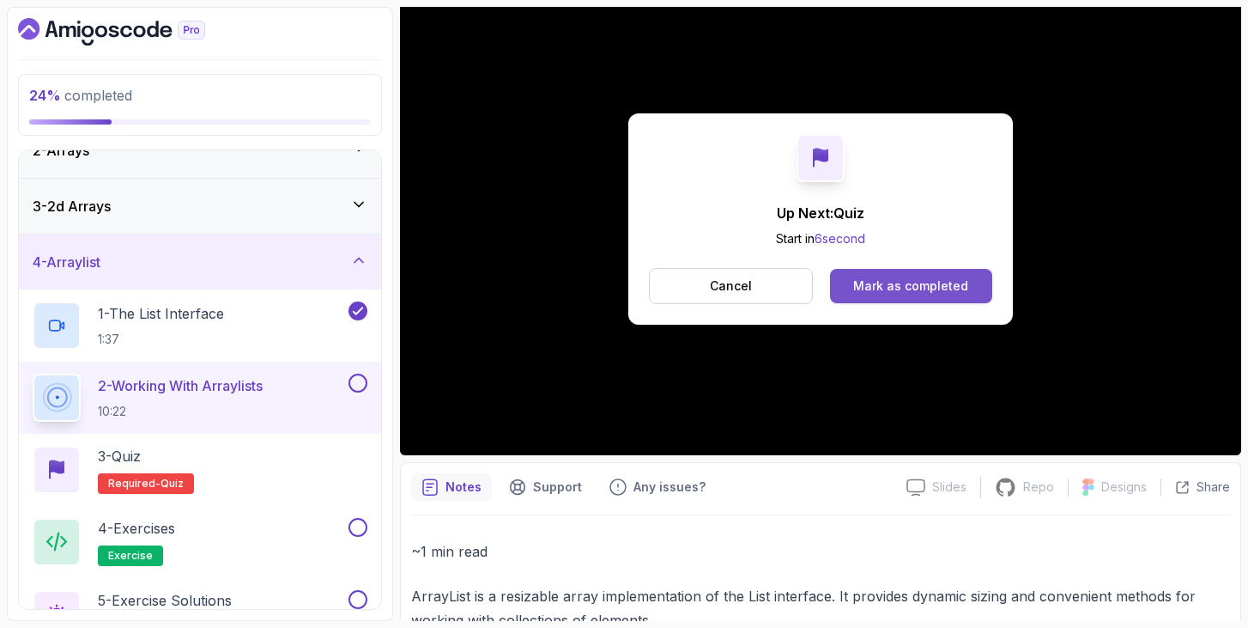
click at [899, 293] on div "Mark as completed" at bounding box center [910, 285] width 115 height 17
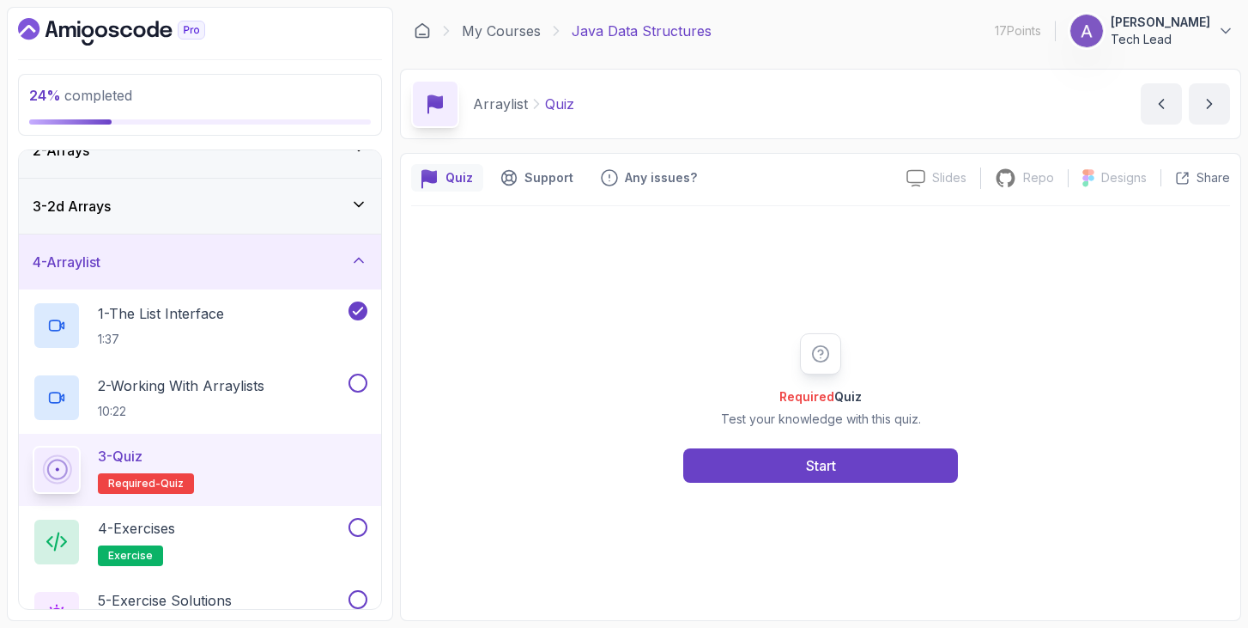
click at [899, 293] on div "Required Quiz Test your knowledge with this quiz. Start" at bounding box center [820, 408] width 819 height 404
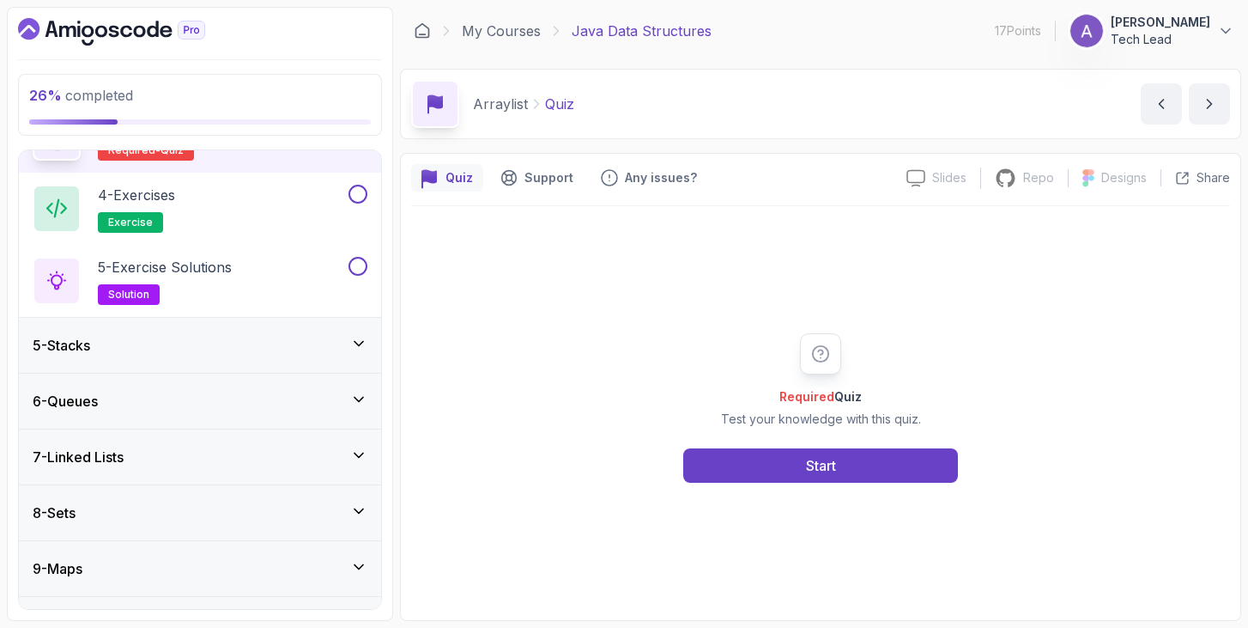
scroll to position [420, 0]
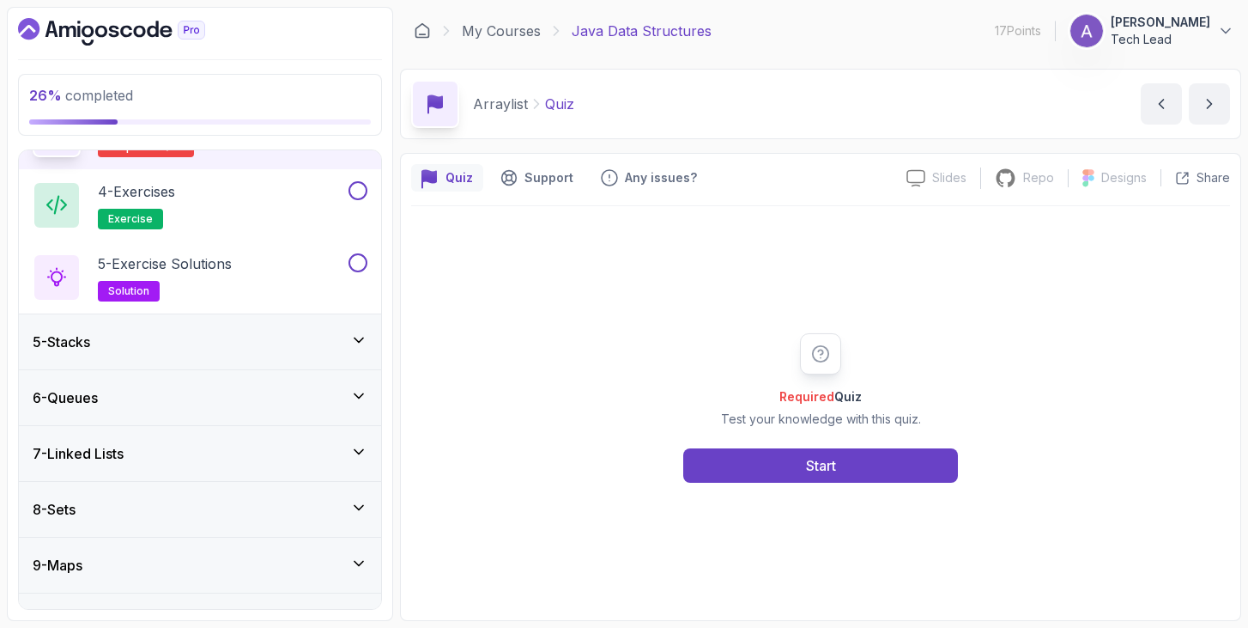
click at [355, 330] on div "5 - Stacks" at bounding box center [200, 341] width 362 height 55
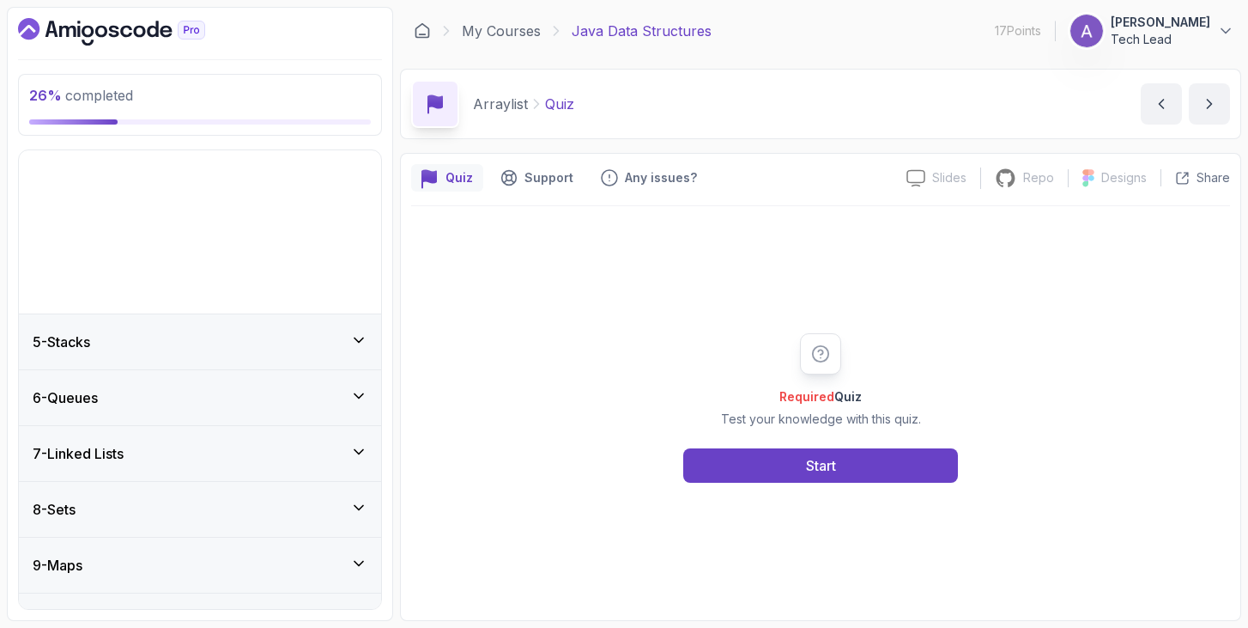
scroll to position [99, 0]
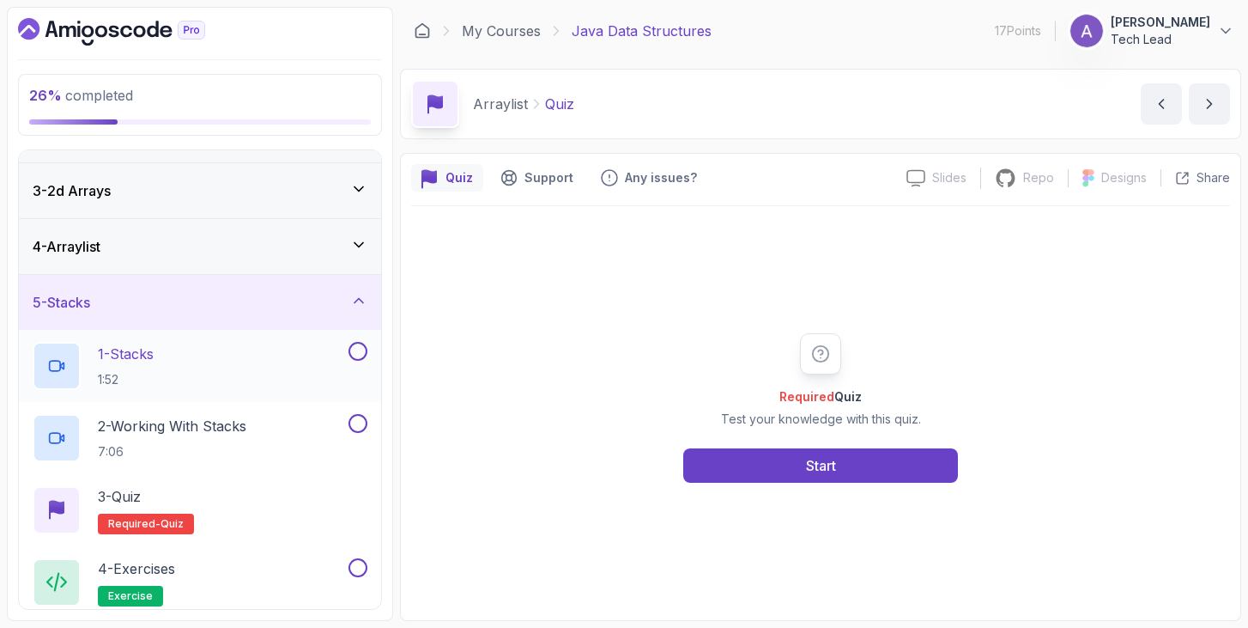
click at [264, 348] on div "1 - Stacks 1:52" at bounding box center [189, 366] width 313 height 48
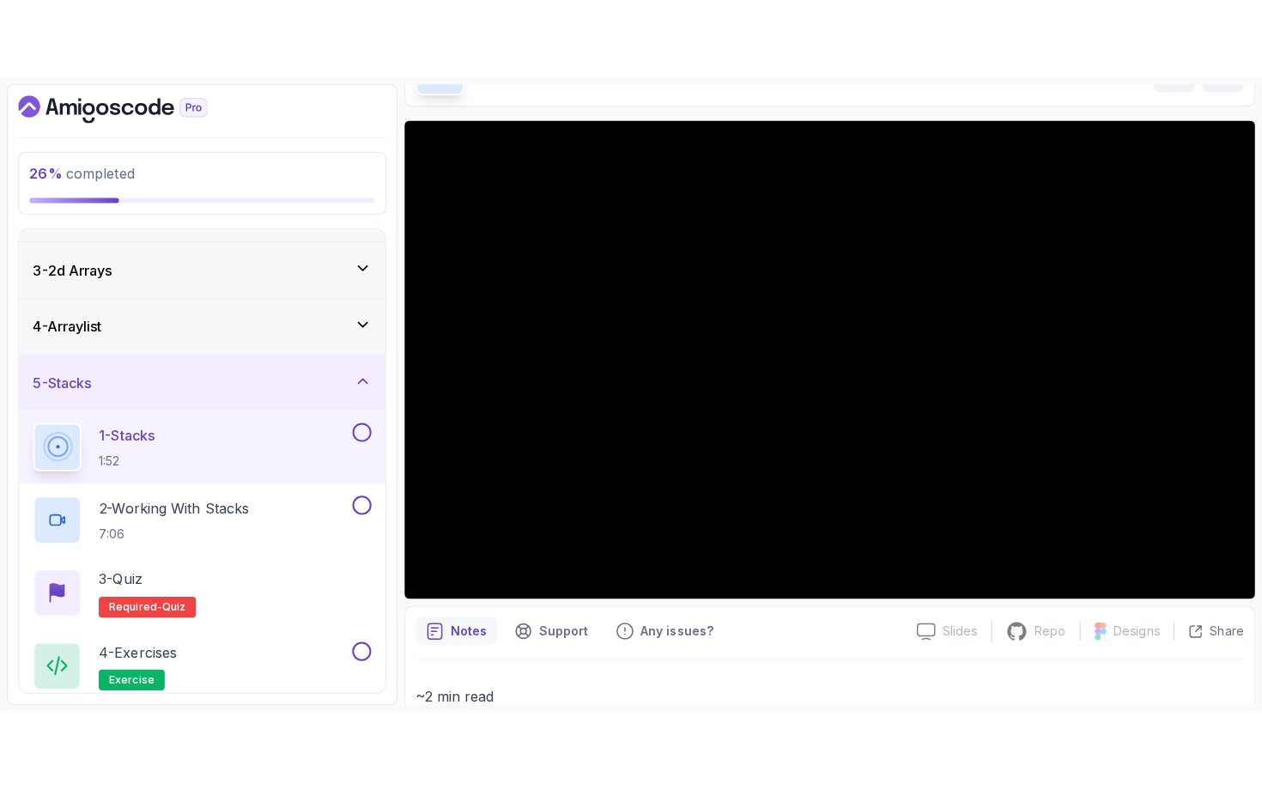
scroll to position [100, 0]
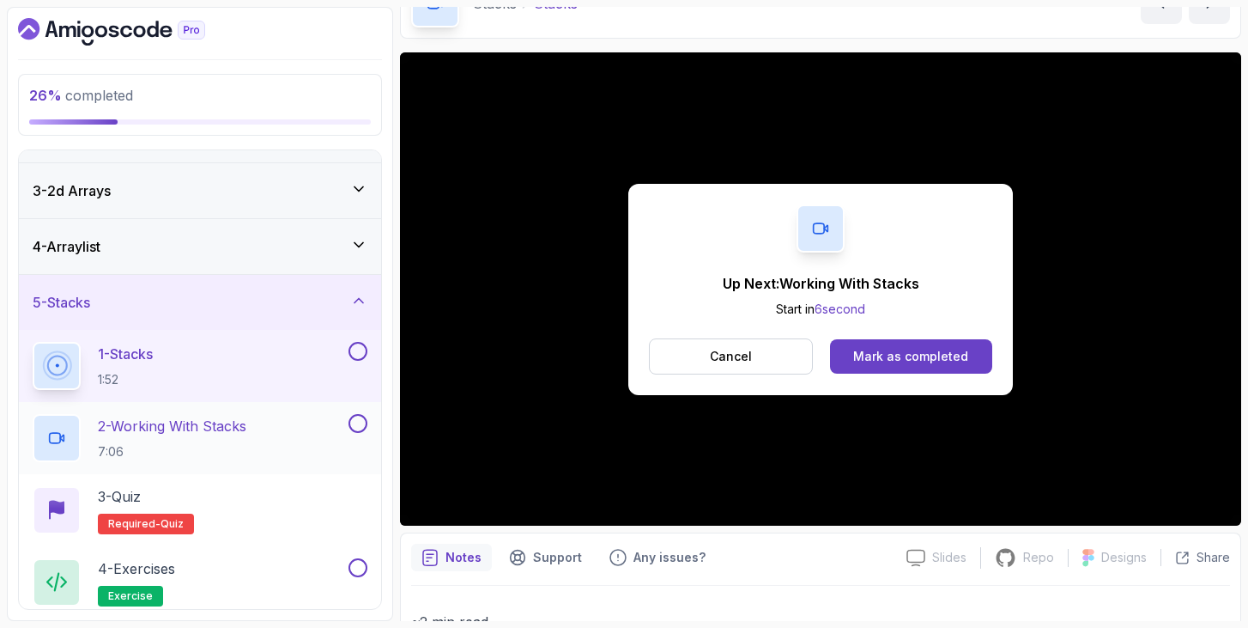
click at [175, 424] on p "2 - Working With Stacks" at bounding box center [172, 426] width 149 height 21
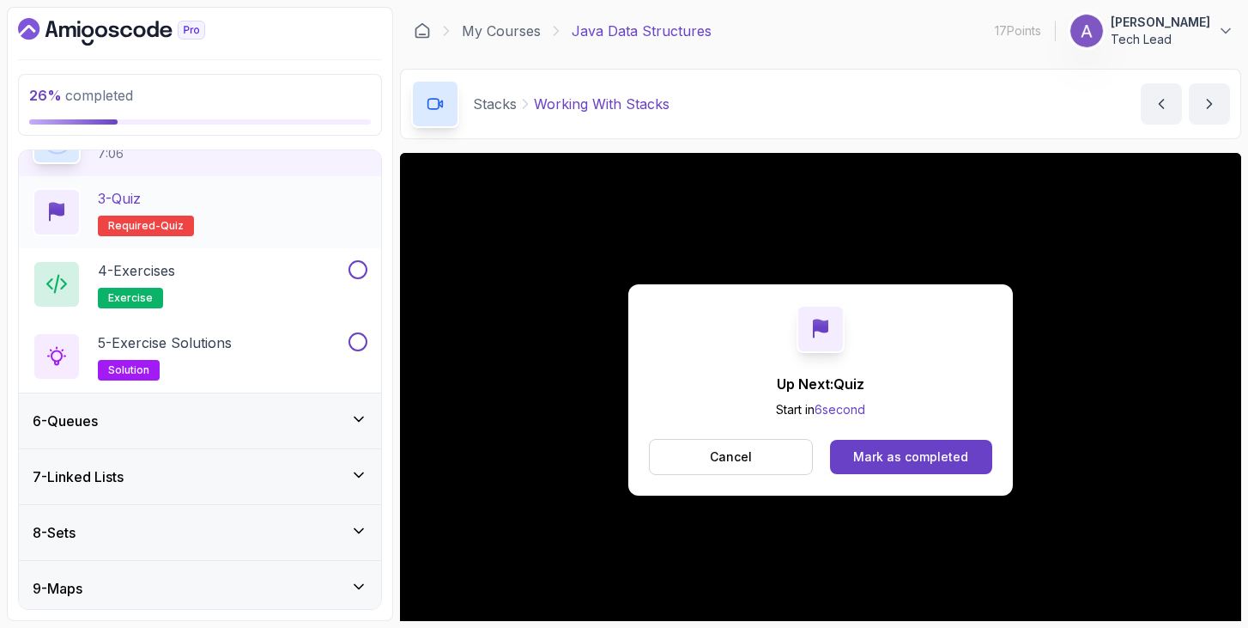
scroll to position [459, 0]
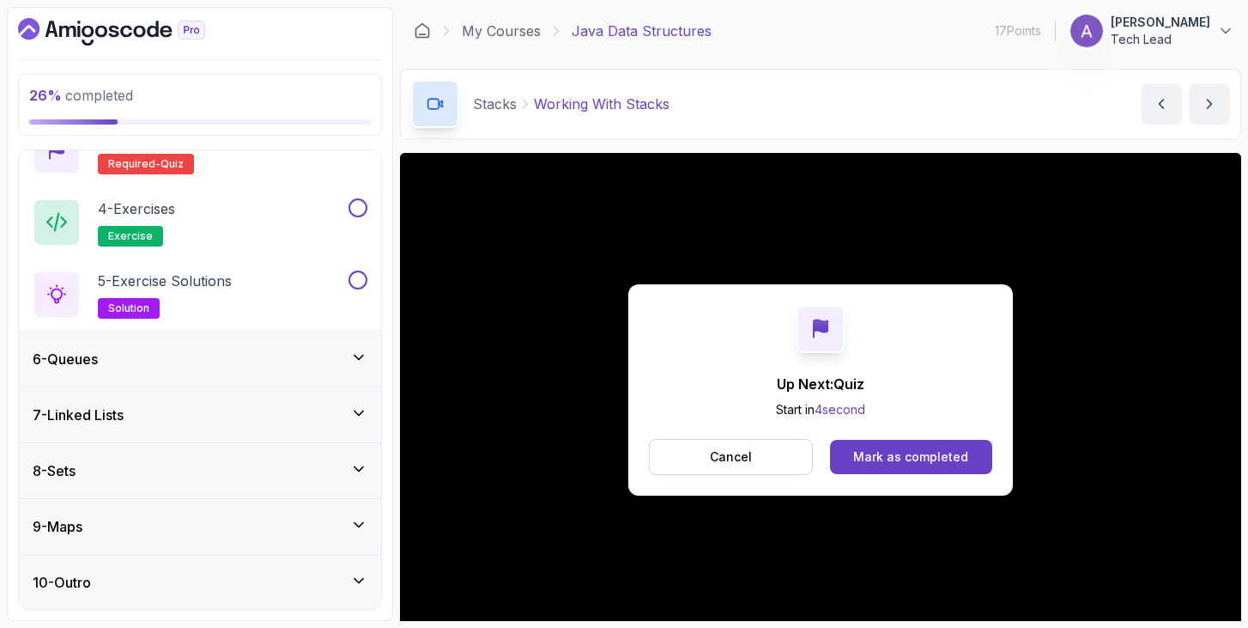
click at [309, 352] on div "6 - Queues" at bounding box center [200, 359] width 335 height 21
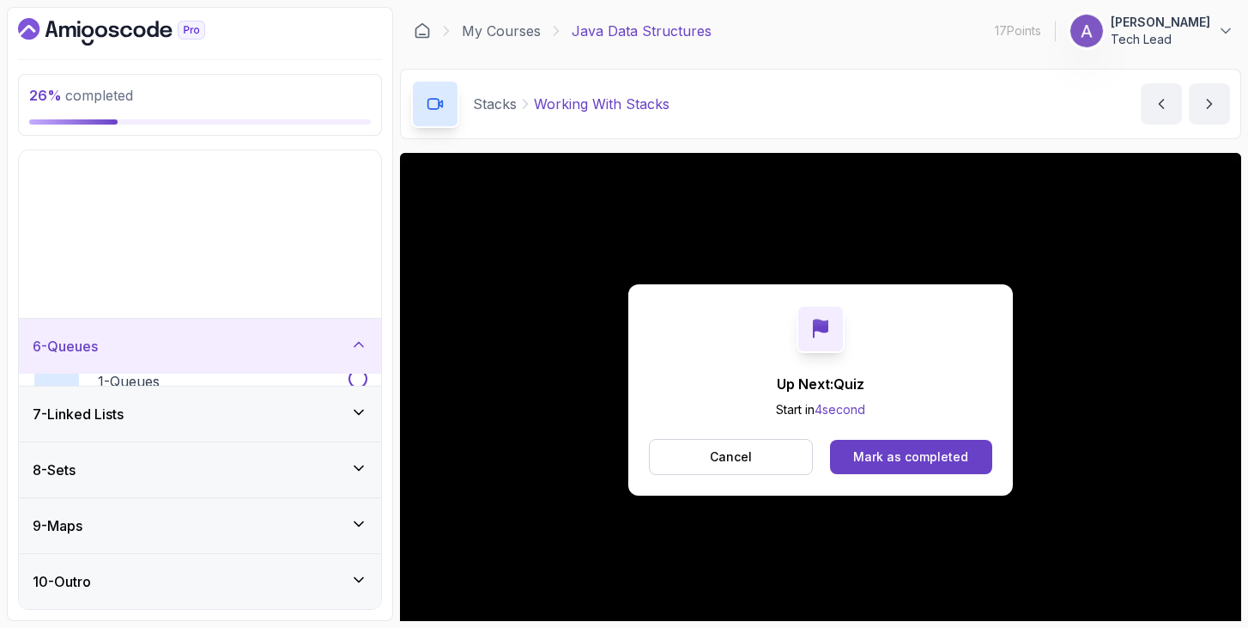
scroll to position [99, 0]
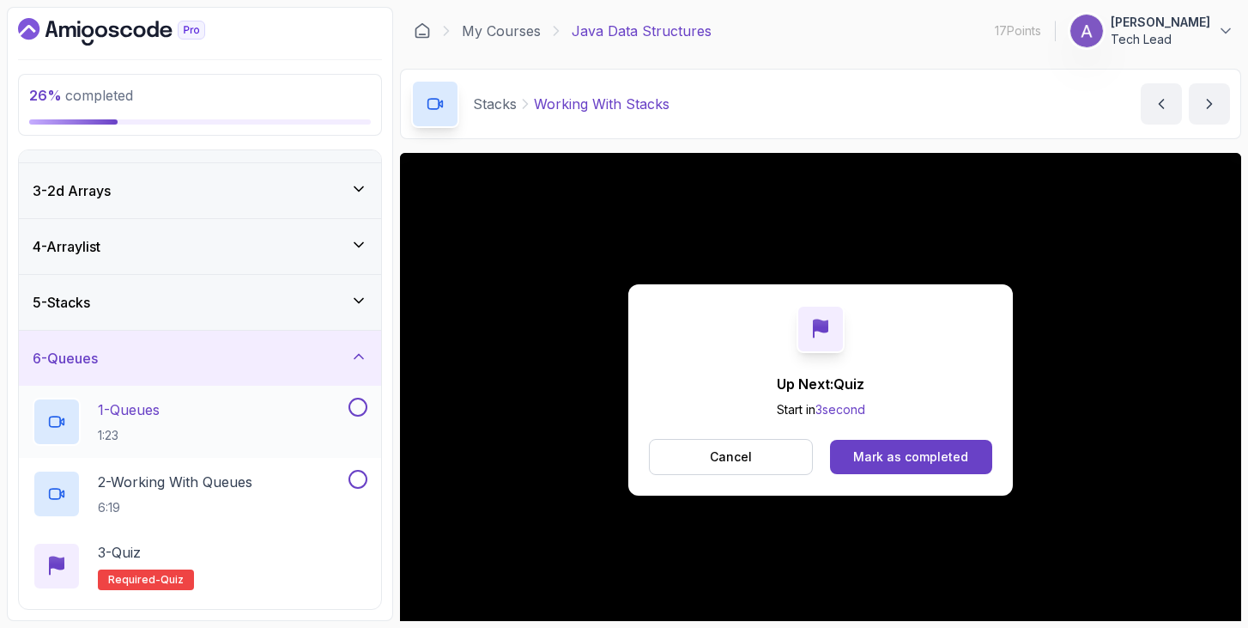
click at [230, 411] on div "1 - Queues 1:23" at bounding box center [189, 422] width 313 height 48
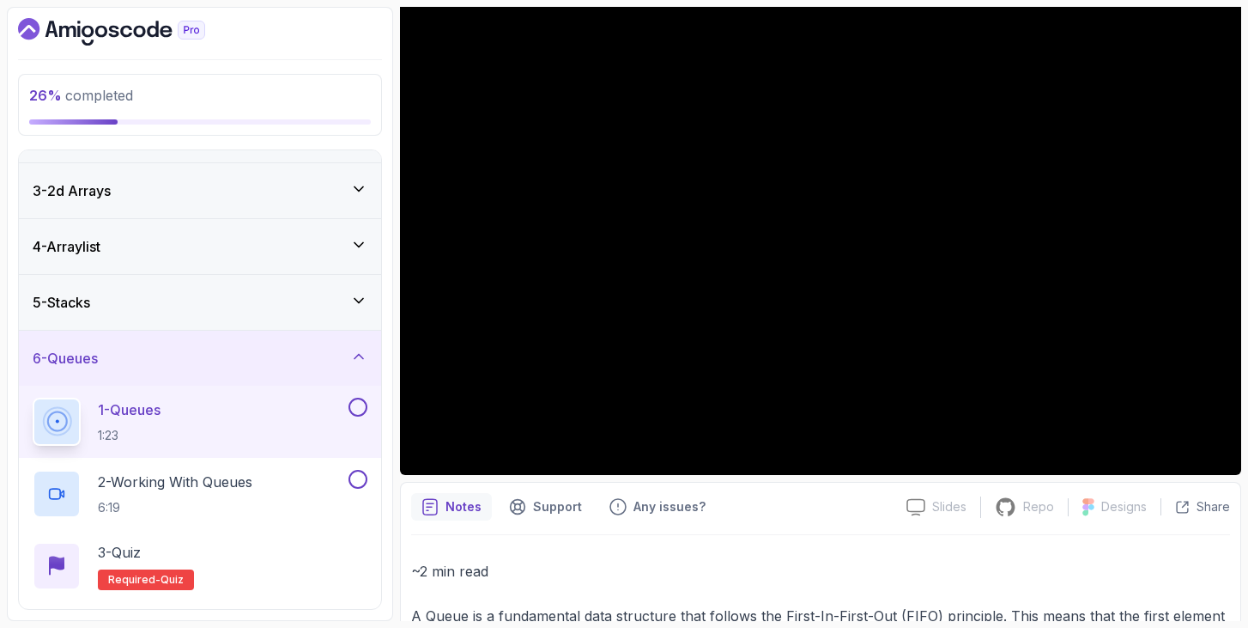
scroll to position [163, 0]
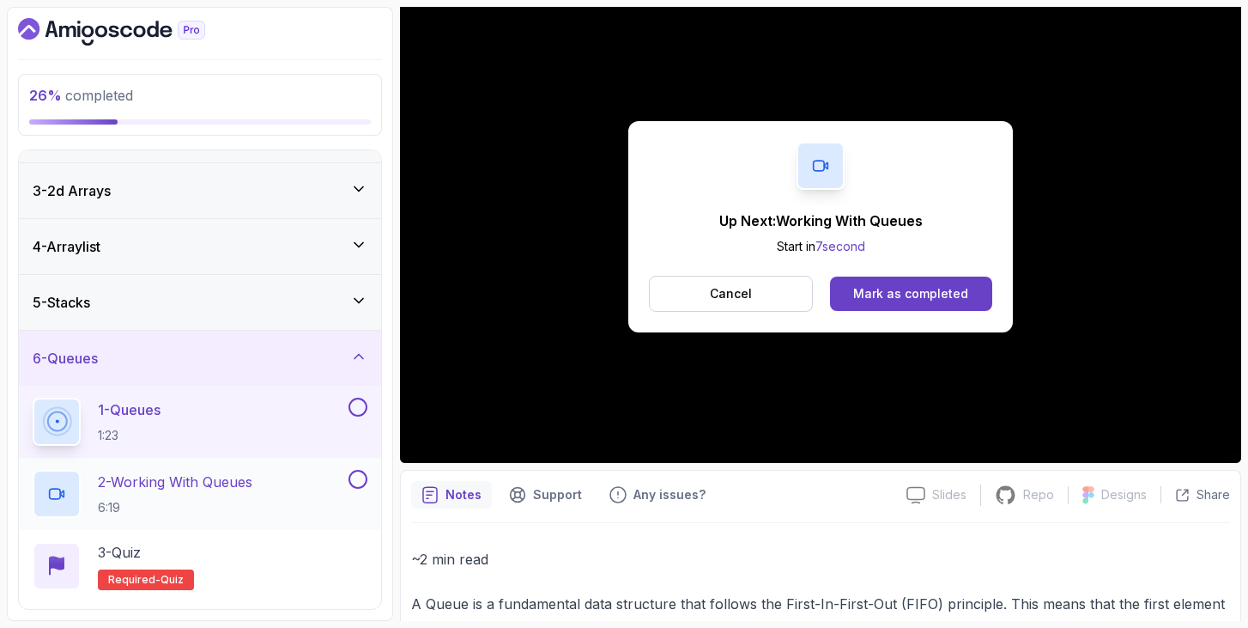
click at [134, 474] on p "2 - Working With Queues" at bounding box center [175, 481] width 155 height 21
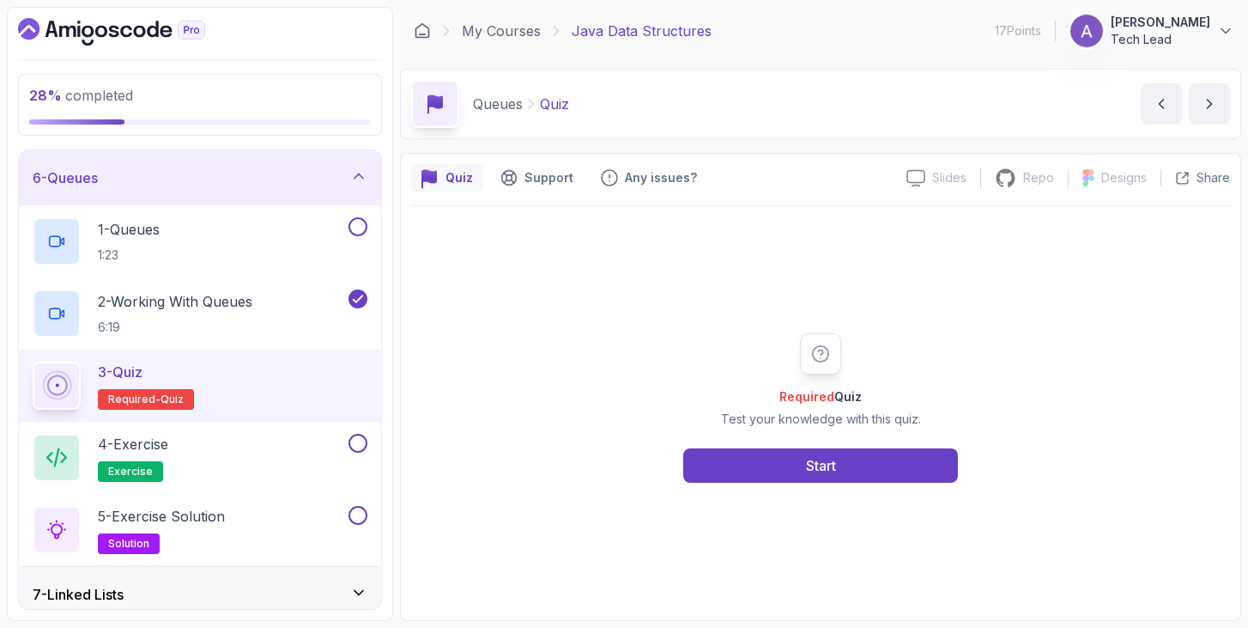
scroll to position [459, 0]
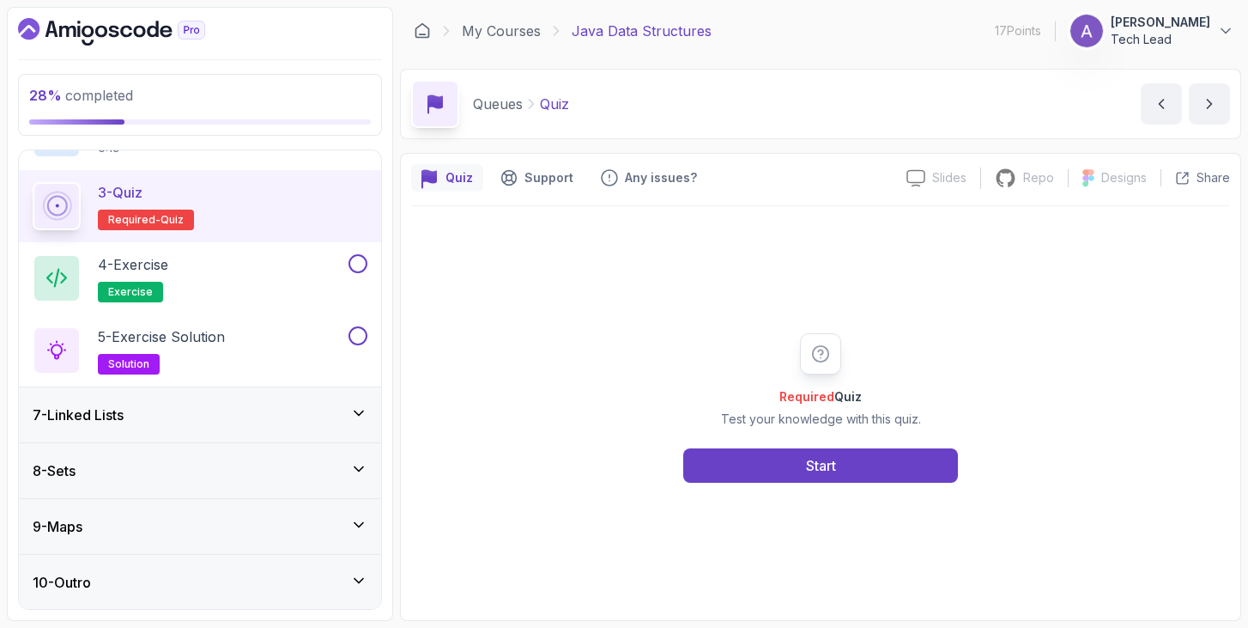
click at [251, 421] on div "7 - Linked Lists" at bounding box center [200, 414] width 335 height 21
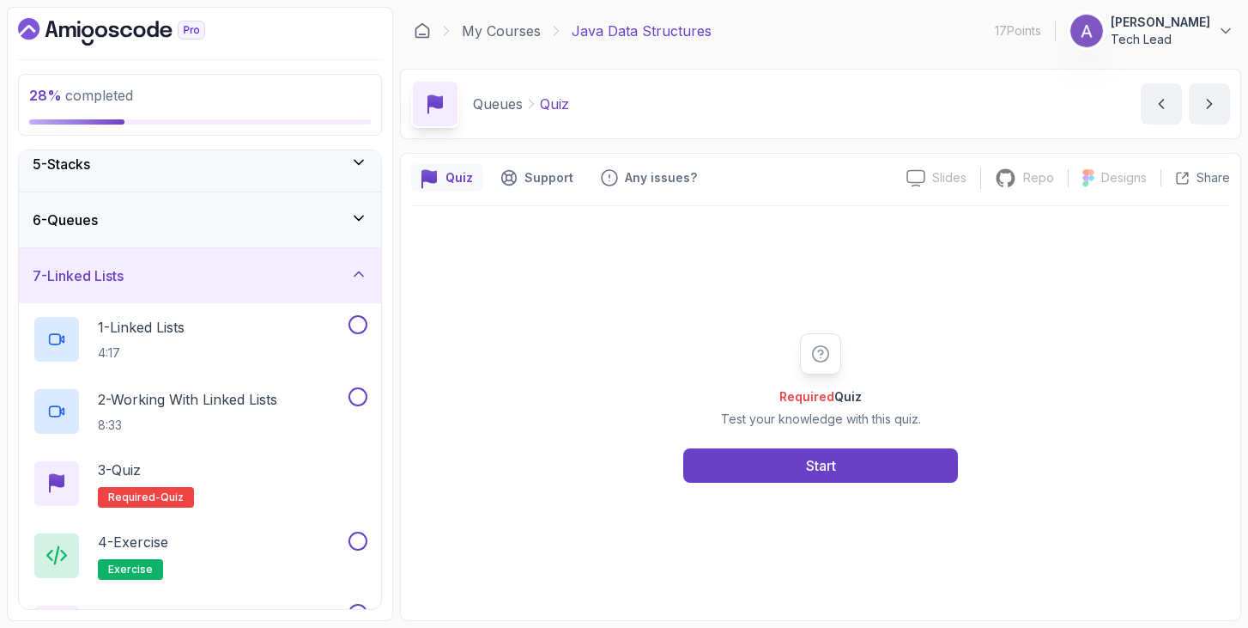
scroll to position [251, 0]
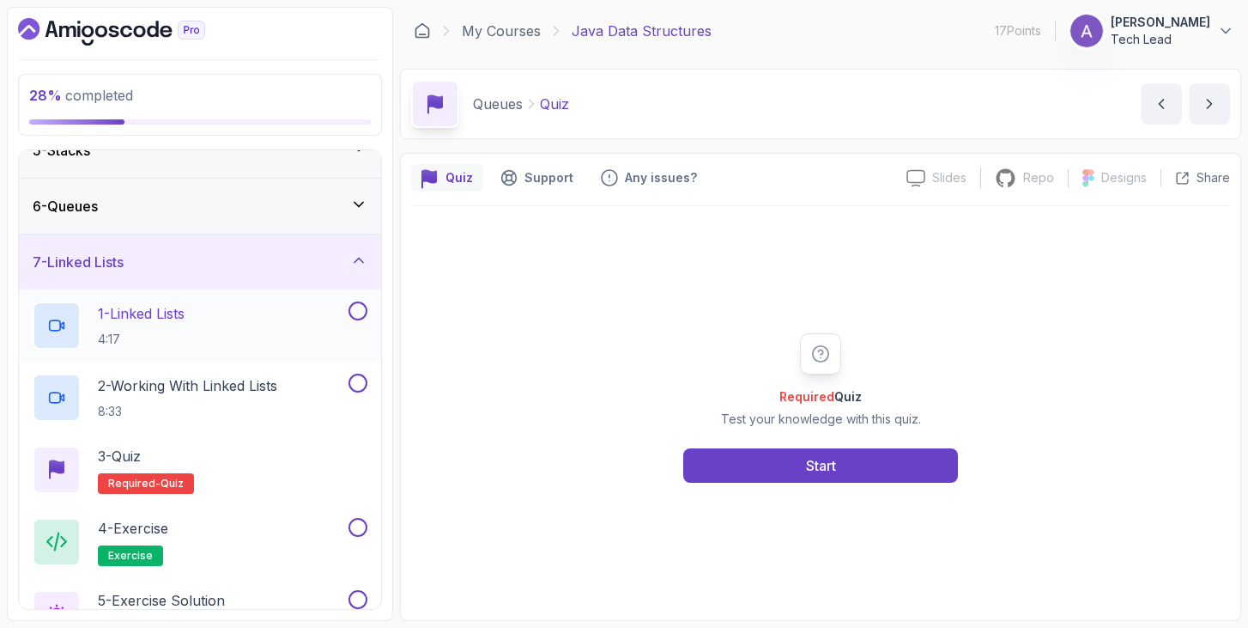
click at [172, 318] on p "1 - Linked Lists" at bounding box center [141, 313] width 87 height 21
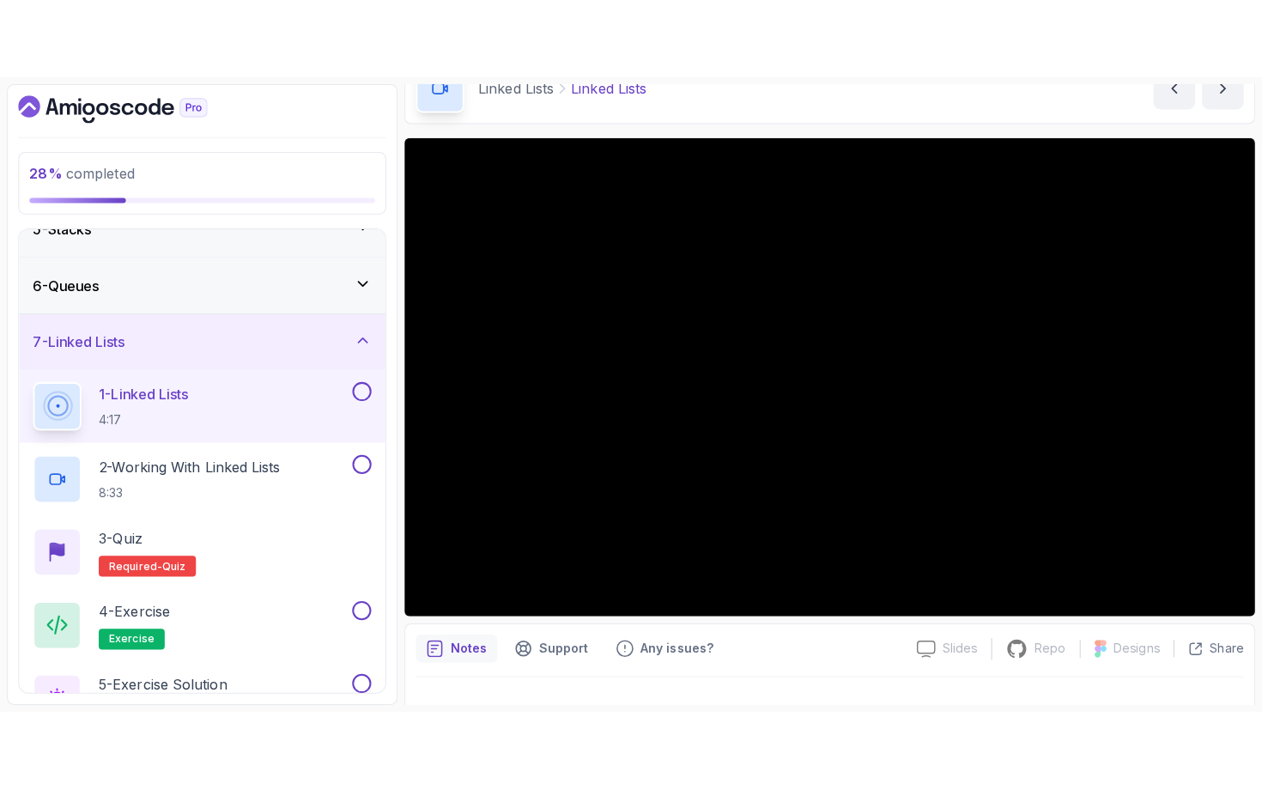
scroll to position [94, 0]
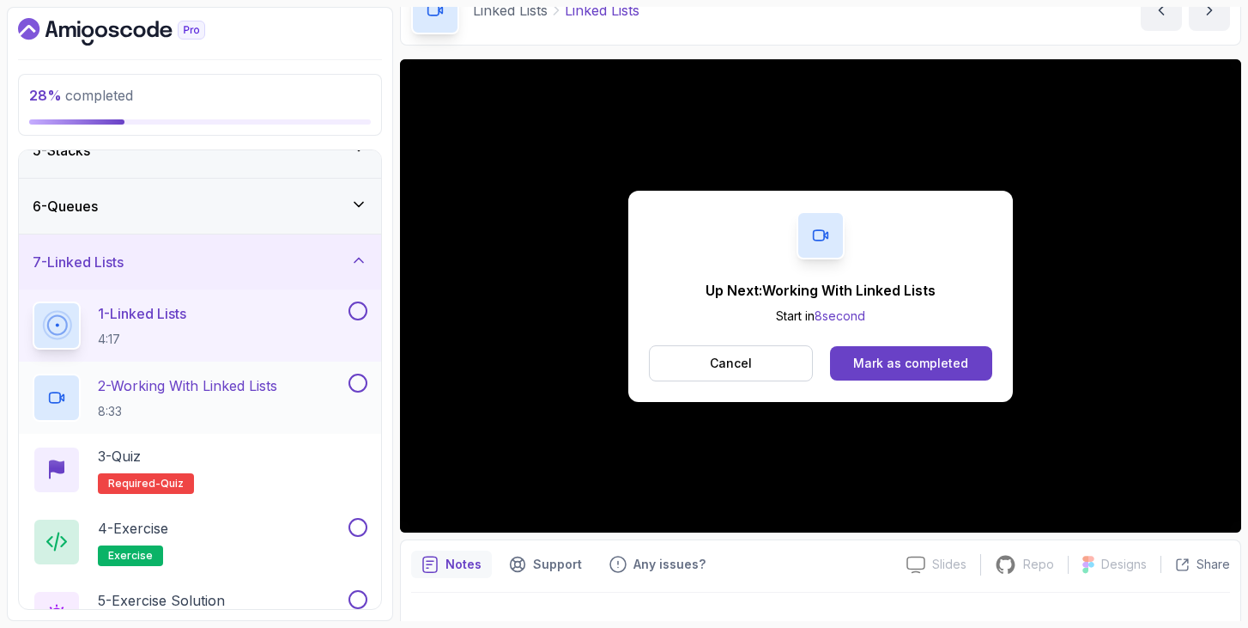
click at [277, 393] on p "2 - Working With Linked Lists" at bounding box center [187, 385] width 179 height 21
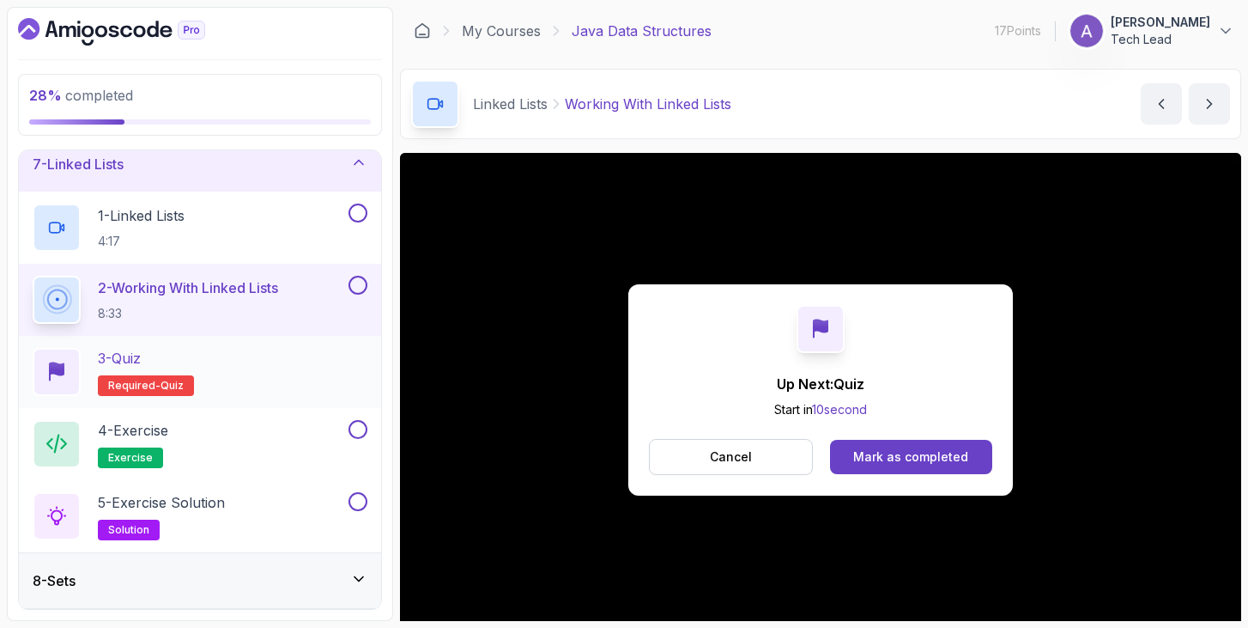
scroll to position [459, 0]
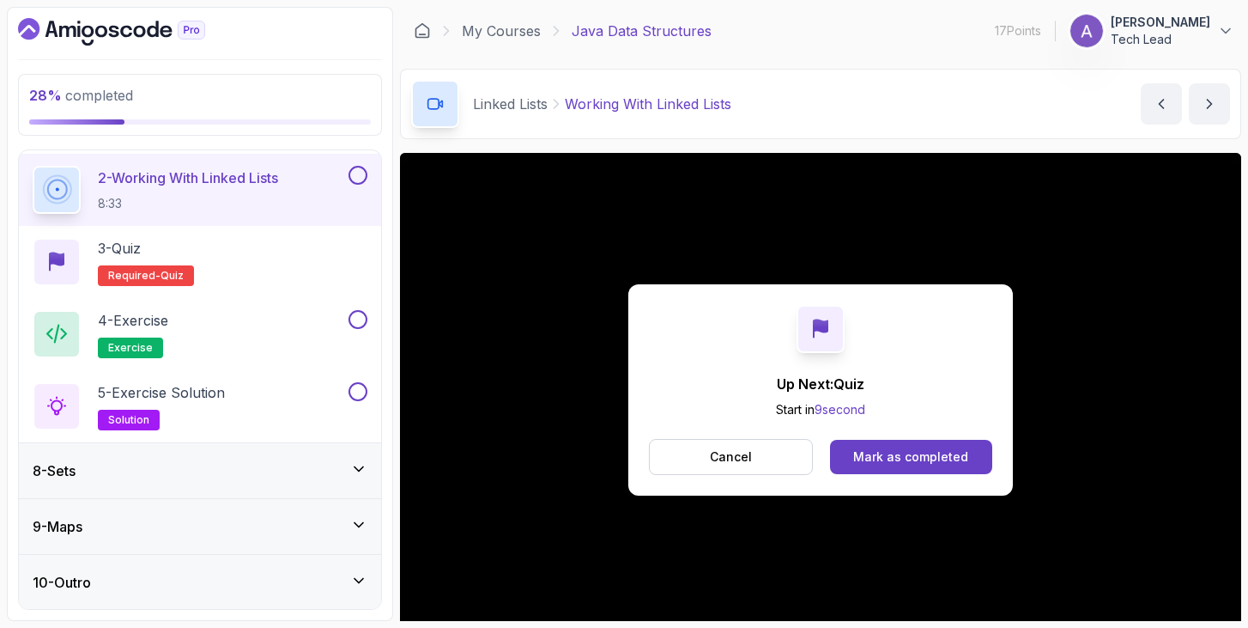
click at [271, 471] on div "8 - Sets" at bounding box center [200, 470] width 335 height 21
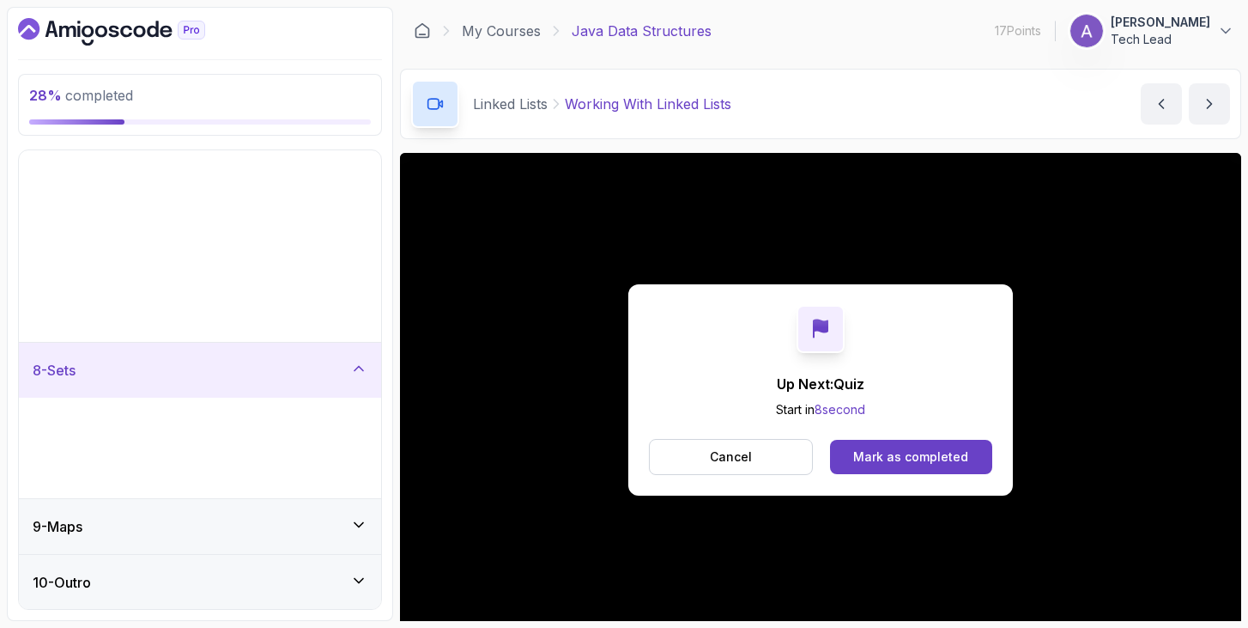
scroll to position [99, 0]
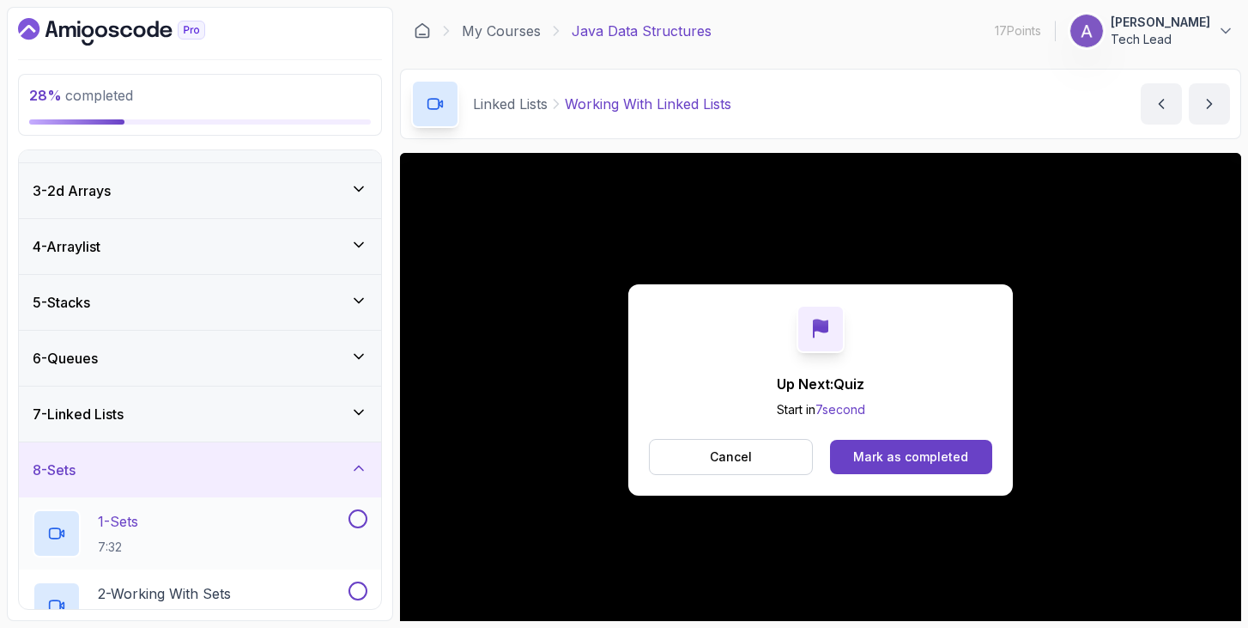
click at [245, 527] on div "1 - Sets 7:32" at bounding box center [189, 533] width 313 height 48
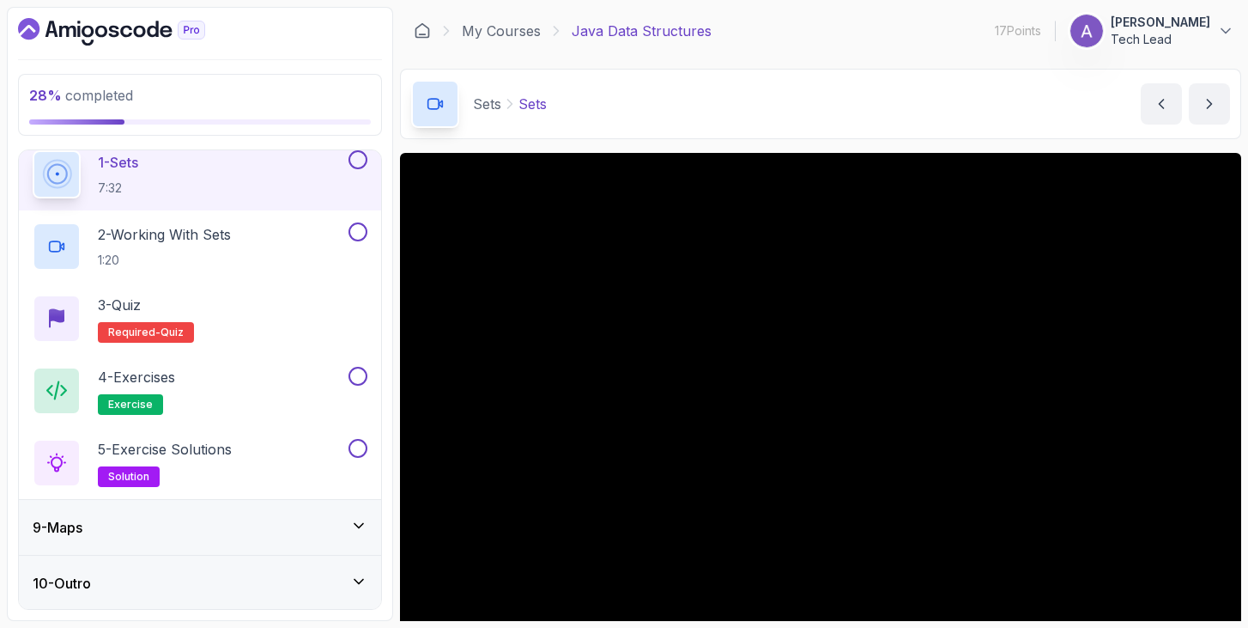
scroll to position [459, 0]
click at [499, 37] on link "My Courses" at bounding box center [501, 31] width 79 height 21
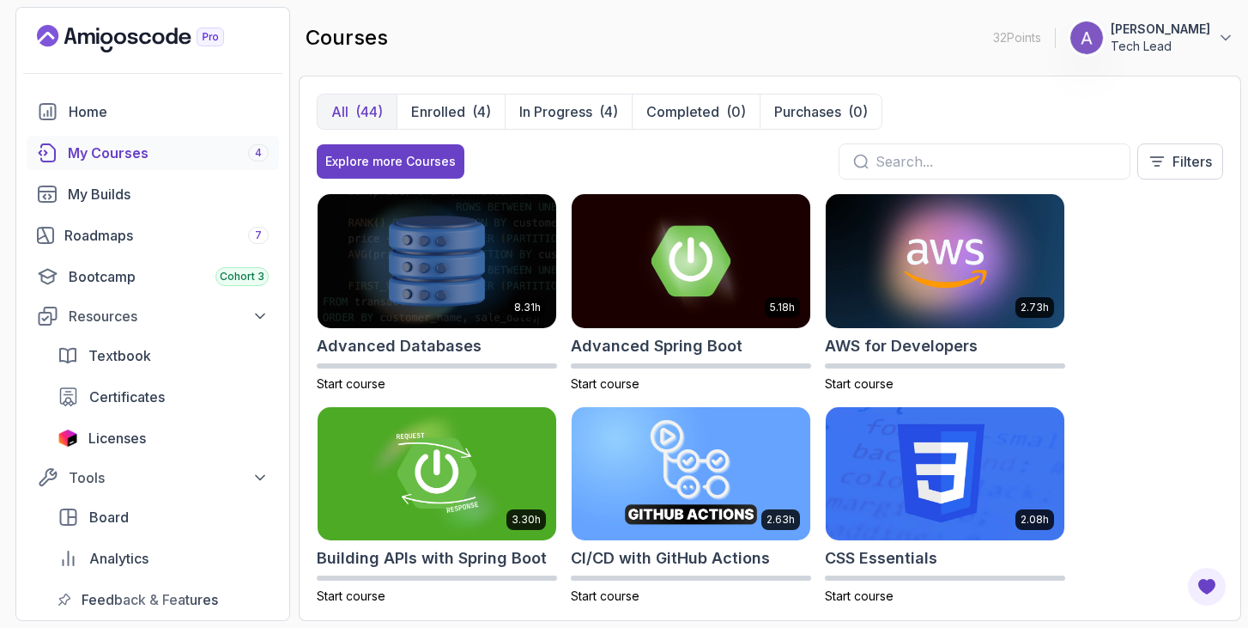
click at [1226, 46] on button "[PERSON_NAME] Tech Lead" at bounding box center [1152, 38] width 165 height 34
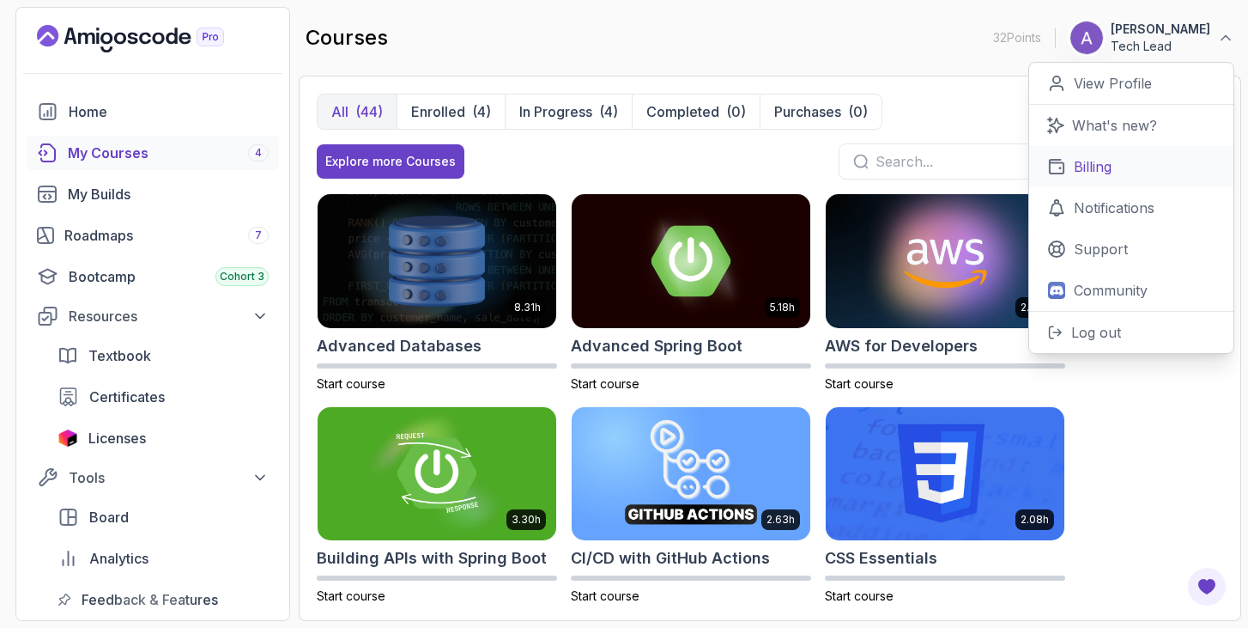
click at [1084, 167] on p "Billing" at bounding box center [1093, 166] width 38 height 21
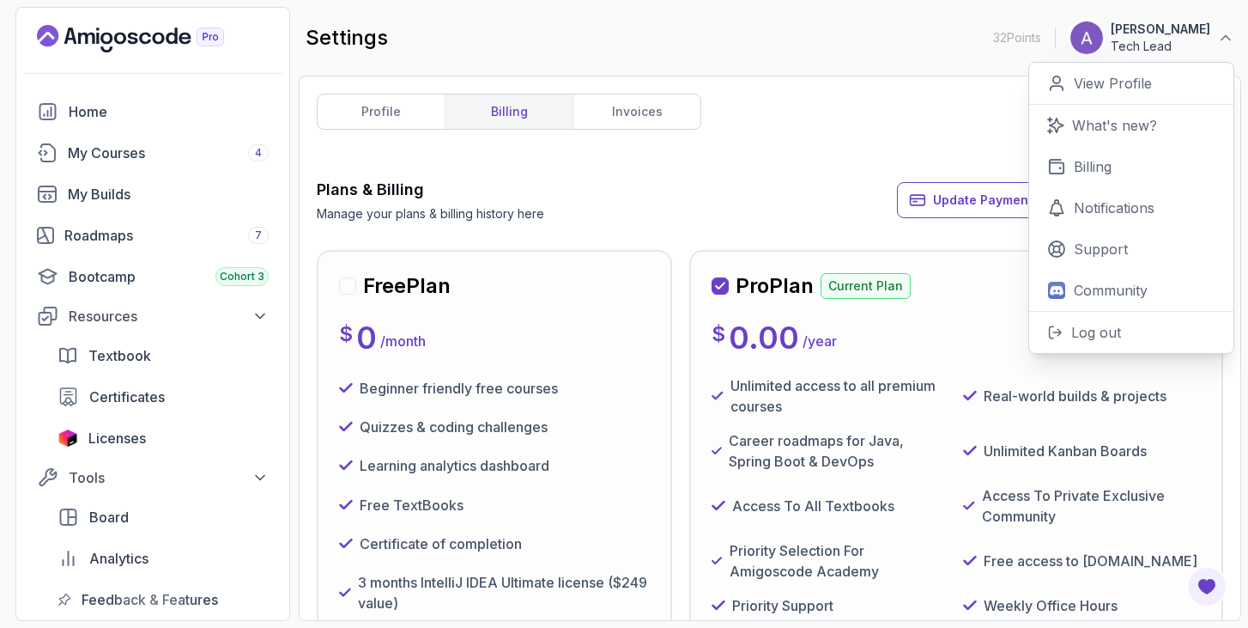
click at [776, 181] on div "Plans & Billing Manage your plans & billing history here Update Payment Details…" at bounding box center [770, 200] width 907 height 45
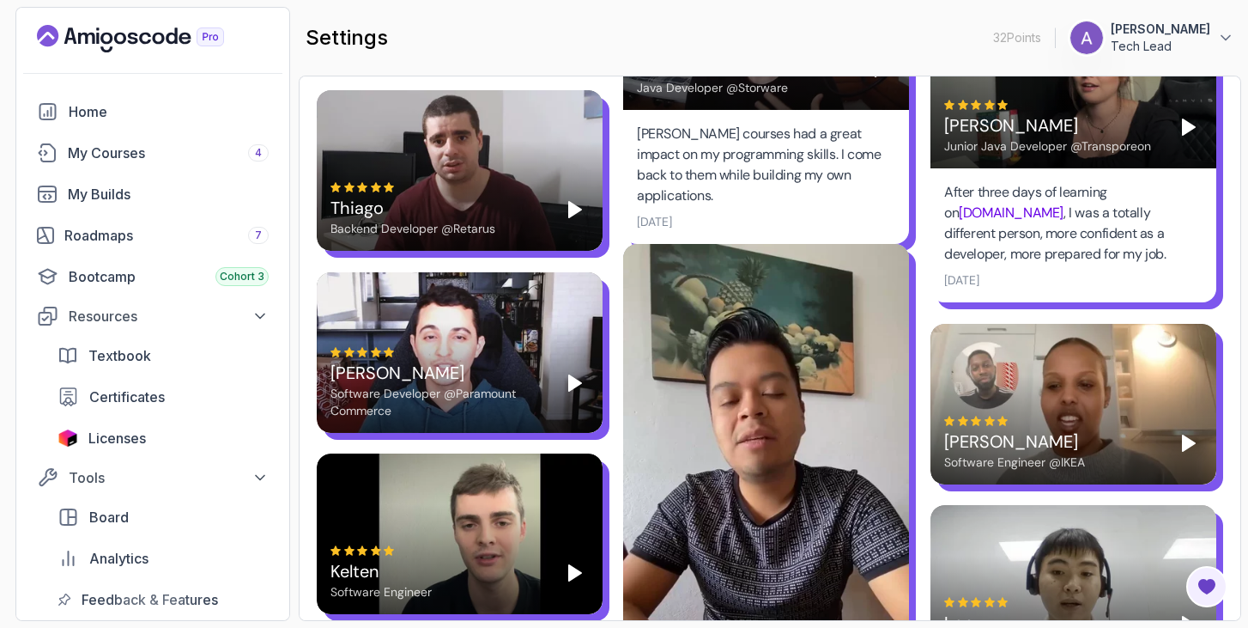
scroll to position [3762, 0]
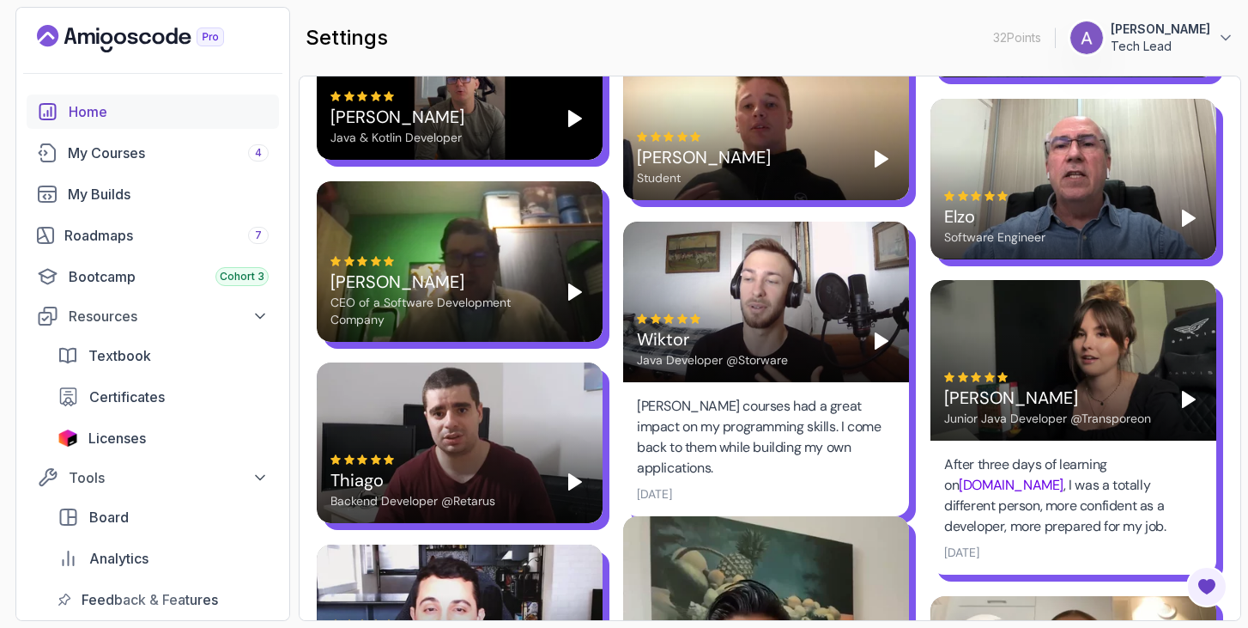
click at [101, 106] on div "Home" at bounding box center [169, 111] width 200 height 21
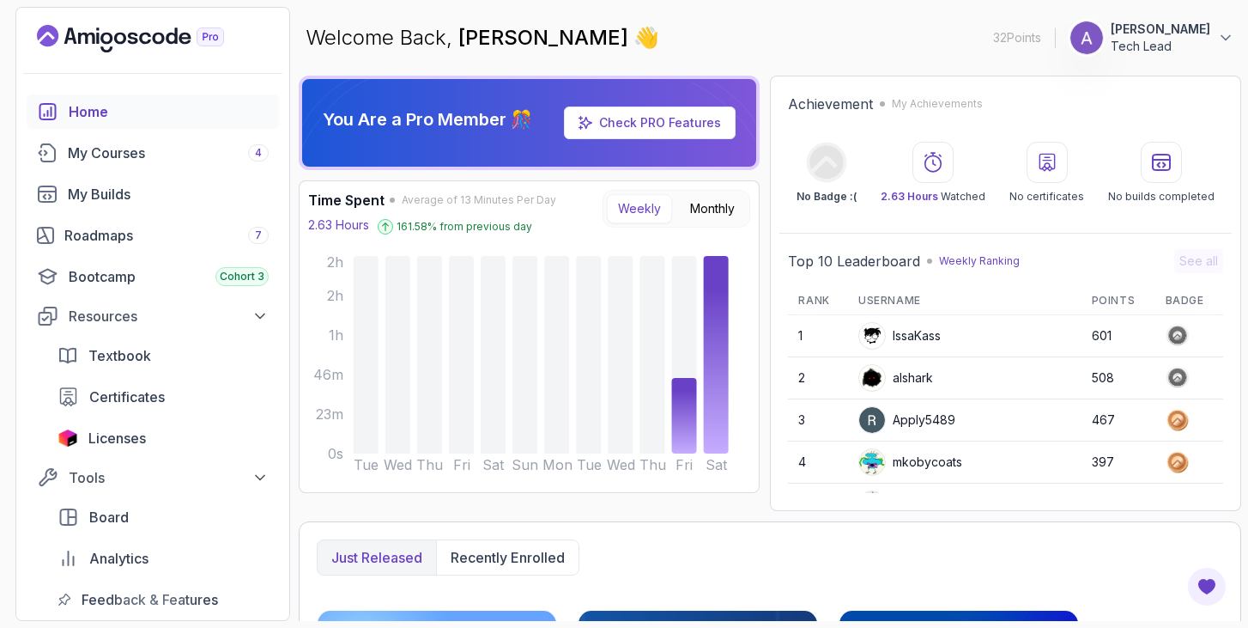
click at [1187, 39] on p "Tech Lead" at bounding box center [1161, 46] width 100 height 17
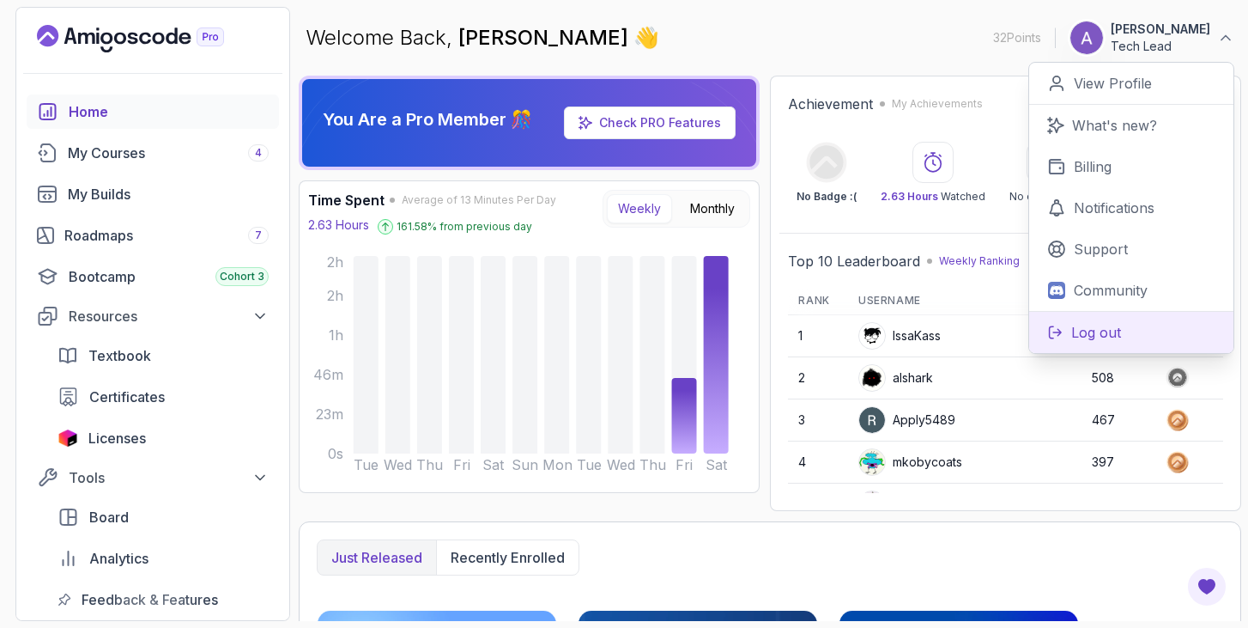
click at [1094, 327] on p "Log out" at bounding box center [1097, 332] width 50 height 21
